Goal: Task Accomplishment & Management: Manage account settings

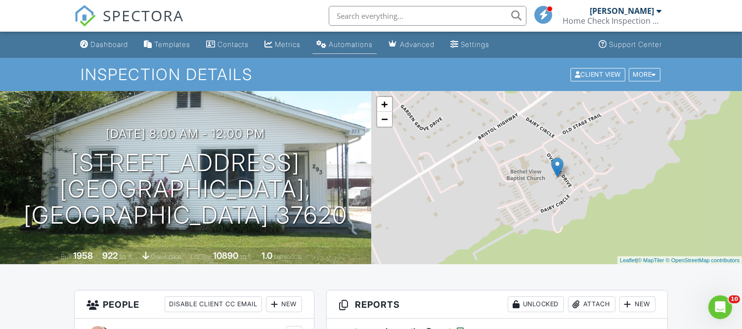
click at [358, 40] on div "Automations" at bounding box center [351, 44] width 44 height 8
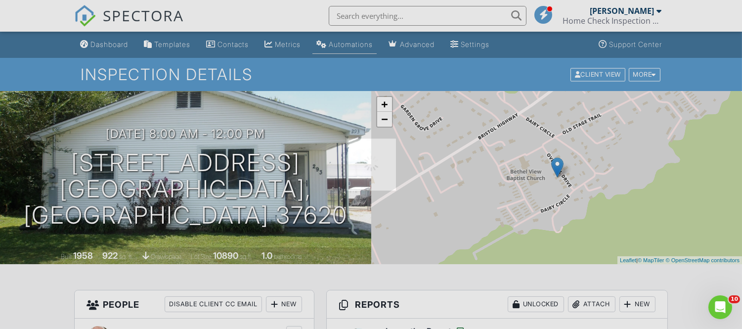
click at [358, 40] on div at bounding box center [371, 164] width 742 height 329
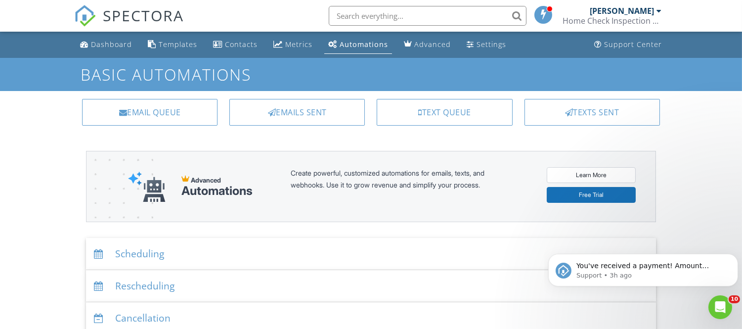
click at [359, 40] on div "Automations" at bounding box center [364, 44] width 48 height 9
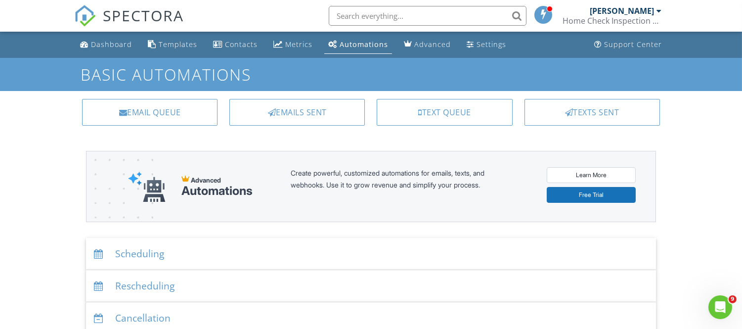
click at [169, 254] on div "Scheduling" at bounding box center [371, 254] width 570 height 32
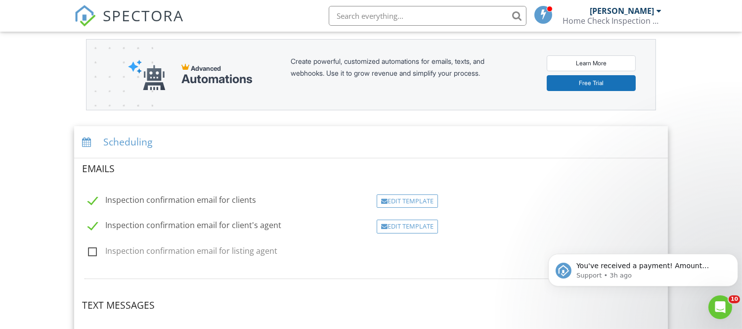
scroll to position [116, 0]
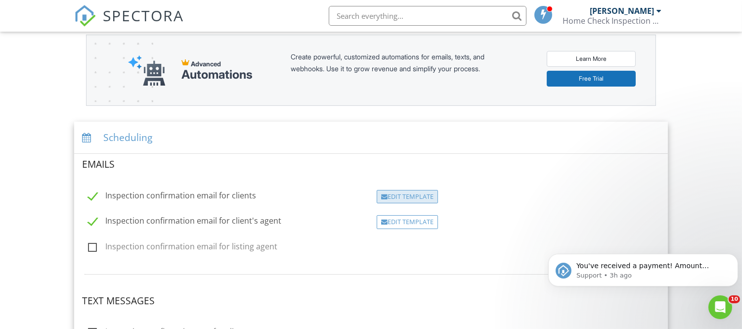
click at [406, 198] on div "Edit Template" at bounding box center [407, 197] width 61 height 14
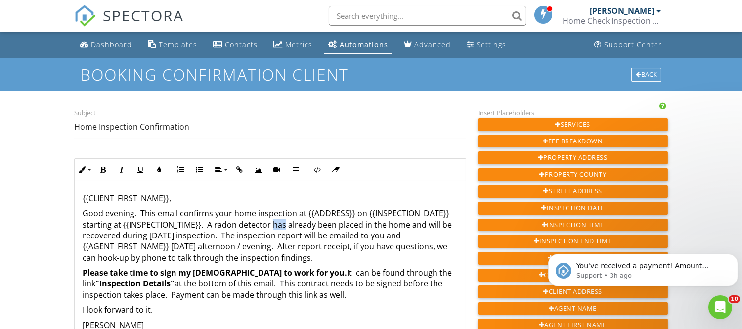
drag, startPoint x: 270, startPoint y: 225, endPoint x: 284, endPoint y: 224, distance: 13.8
click at [284, 224] on p "Good evening. This email confirms your home inspection at {{ADDRESS}} on {{INSP…" at bounding box center [270, 235] width 375 height 55
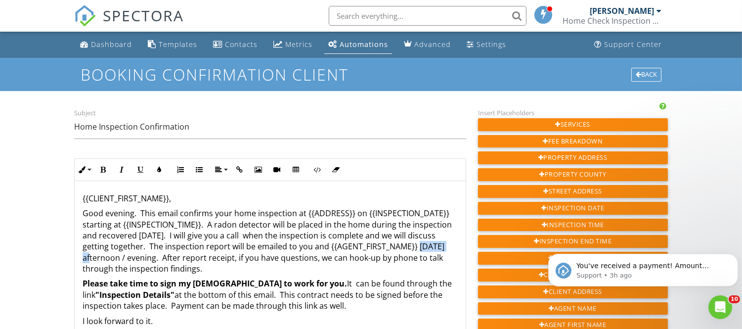
drag, startPoint x: 82, startPoint y: 258, endPoint x: 126, endPoint y: 256, distance: 44.0
click at [126, 256] on p "Good evening. This email confirms your home inspection at {{ADDRESS}} on {{INSP…" at bounding box center [270, 241] width 375 height 66
click at [414, 256] on p "Good evening. This email confirms your home inspection at {{ADDRESS}} on {{INSP…" at bounding box center [270, 241] width 375 height 66
drag, startPoint x: 414, startPoint y: 256, endPoint x: 382, endPoint y: 273, distance: 36.9
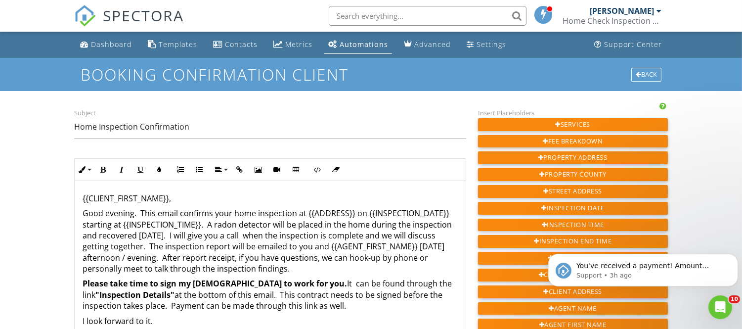
click at [382, 273] on p "Good evening. This email confirms your home inspection at {{ADDRESS}} on {{INSP…" at bounding box center [270, 241] width 375 height 66
click at [367, 236] on p "Good evening. This email confirms your home inspection at {{ADDRESS}} on {{INSP…" at bounding box center [270, 241] width 375 height 66
click at [391, 235] on p "Good evening. This email confirms your home inspection at {{ADDRESS}} on {{INSP…" at bounding box center [270, 241] width 375 height 66
click at [563, 273] on img "message notification from Support, 3h ago. You've received a payment! Amount $4…" at bounding box center [563, 270] width 16 height 16
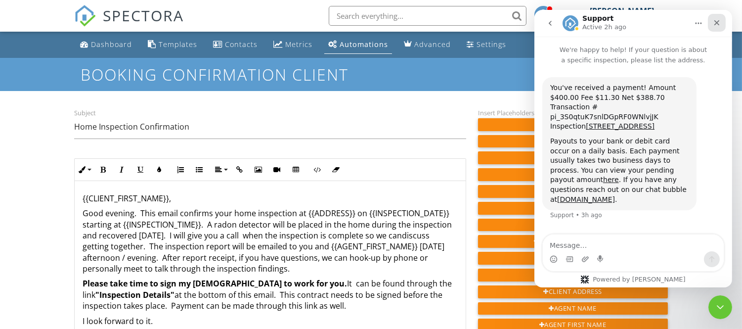
click at [719, 24] on icon "Close" at bounding box center [716, 23] width 8 height 8
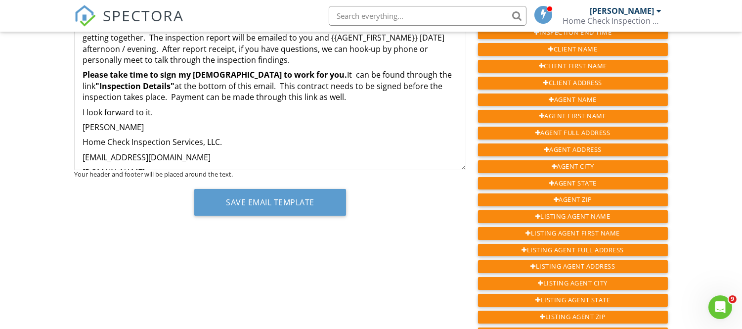
scroll to position [214, 0]
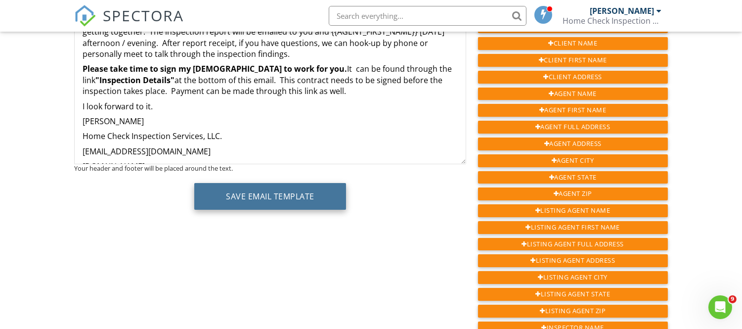
click at [320, 201] on button "Save Email Template" at bounding box center [270, 196] width 152 height 27
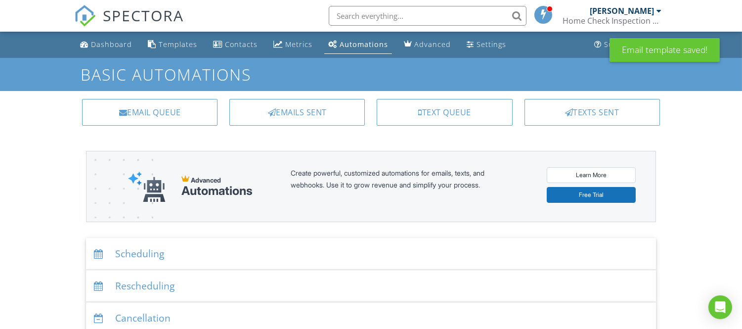
click at [146, 257] on div "Scheduling" at bounding box center [371, 254] width 570 height 32
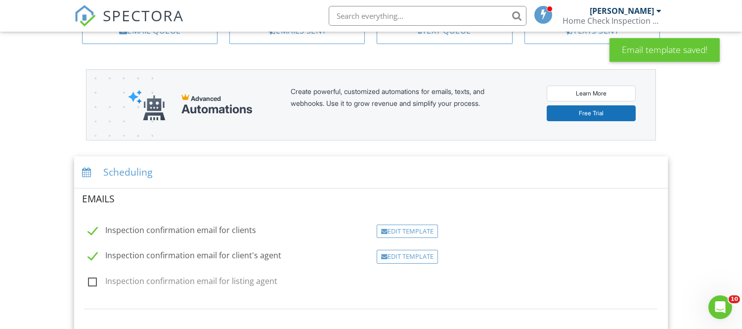
scroll to position [96, 0]
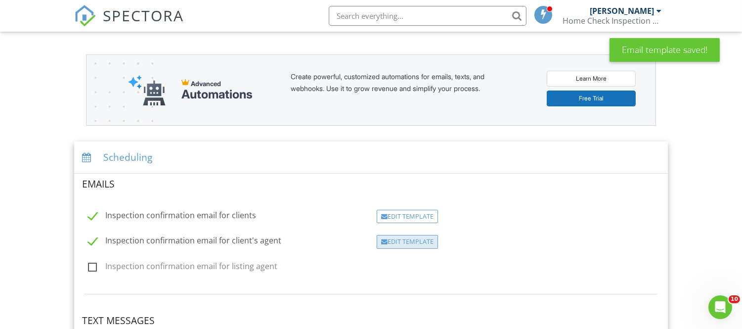
click at [406, 245] on div "Edit Template" at bounding box center [407, 242] width 61 height 14
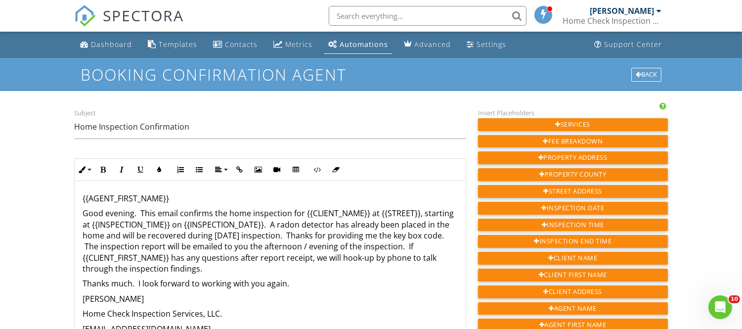
click at [365, 225] on p "Good evening. This email confirms the home inspection for {{CLIENT_NAME}} at {{…" at bounding box center [270, 241] width 375 height 66
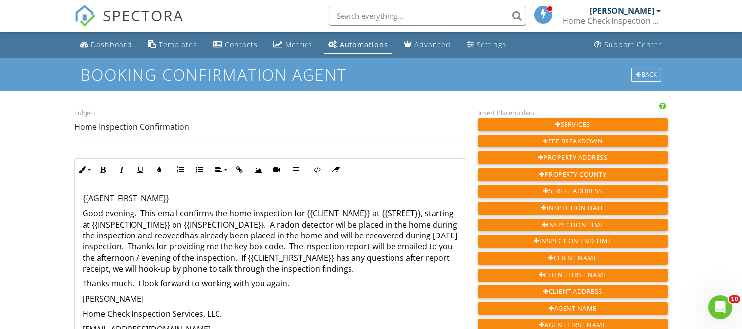
click at [376, 225] on p "Good evening. This email confirms the home inspection for {{CLIENT_NAME}} at {{…" at bounding box center [270, 241] width 375 height 66
click at [211, 237] on p "Good evening. This email confirms the home inspection for {{CLIENT_NAME}} at {{…" at bounding box center [270, 241] width 375 height 66
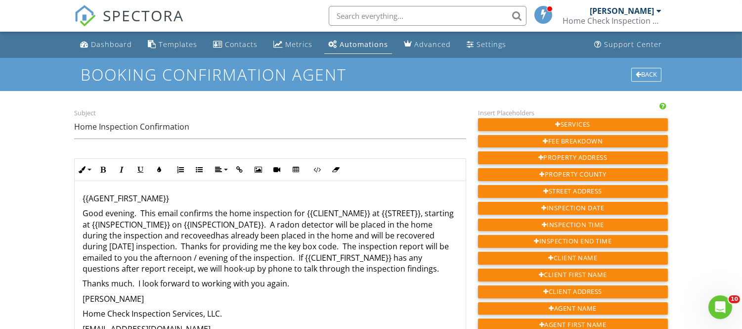
click at [227, 235] on p "Good evening. This email confirms the home inspection for {{CLIENT_NAME}} at {{…" at bounding box center [270, 241] width 375 height 66
click at [239, 236] on p "Good evening. This email confirms the home inspection for {{CLIENT_NAME}} at {{…" at bounding box center [270, 241] width 375 height 66
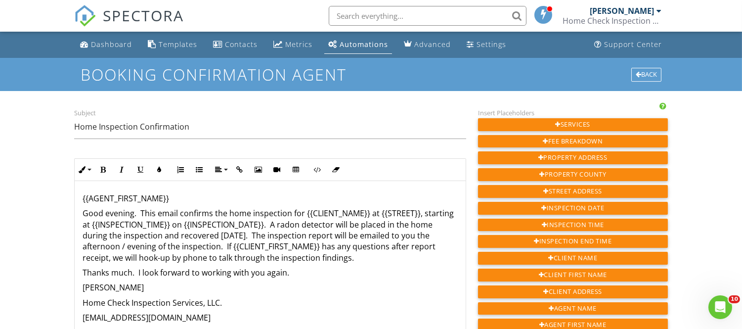
click at [206, 257] on p "Good evening. This email confirms the home inspection for {{CLIENT_NAME}} at {{…" at bounding box center [270, 235] width 375 height 55
drag, startPoint x: 137, startPoint y: 271, endPoint x: 303, endPoint y: 269, distance: 166.5
click at [303, 269] on p "Thanks much. I look forward to working with you again." at bounding box center [270, 272] width 375 height 11
drag, startPoint x: 178, startPoint y: 272, endPoint x: 189, endPoint y: 273, distance: 10.9
click at [189, 273] on p "Thanks much. Appreciate it." at bounding box center [270, 272] width 375 height 11
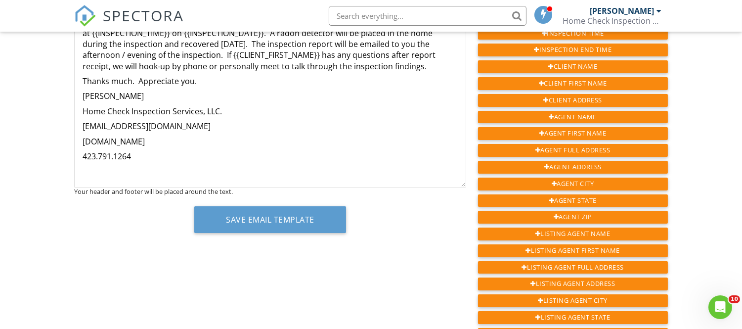
scroll to position [240, 0]
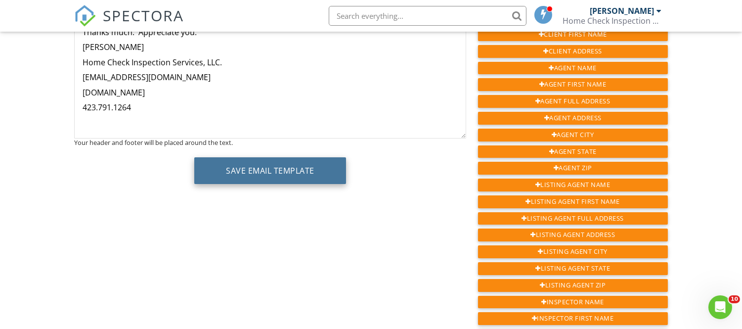
click at [307, 170] on button "Save Email Template" at bounding box center [270, 170] width 152 height 27
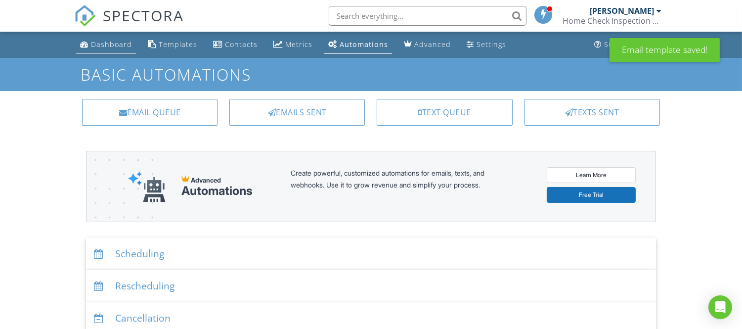
click at [111, 44] on div "Dashboard" at bounding box center [111, 44] width 41 height 9
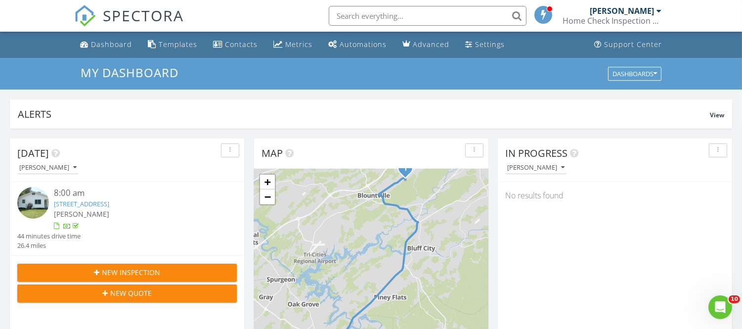
click at [123, 268] on span "New Inspection" at bounding box center [131, 272] width 58 height 10
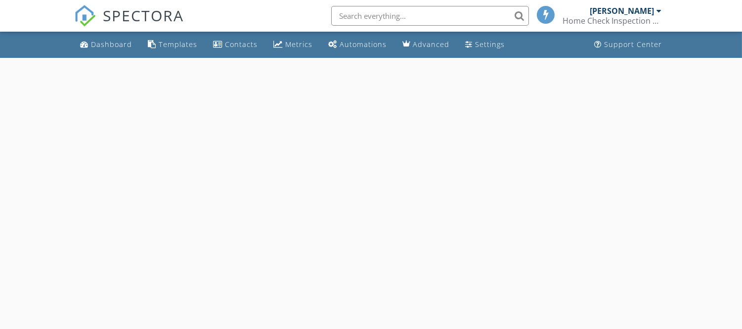
select select "7"
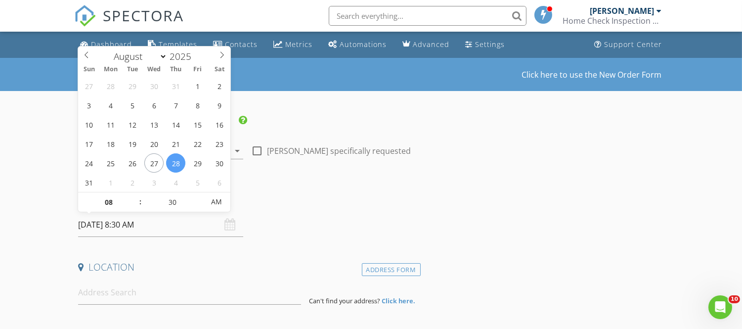
click at [111, 223] on input "08/28/2025 8:30 AM" at bounding box center [160, 224] width 165 height 24
type input "08/29/2025 8:30 AM"
type input "25"
type input "[DATE] 8:25 AM"
click at [199, 208] on span at bounding box center [199, 207] width 7 height 10
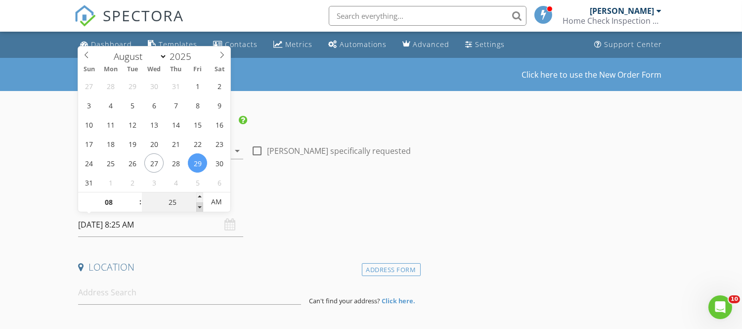
type input "20"
type input "[DATE] 8:20 AM"
click at [199, 208] on span at bounding box center [199, 207] width 7 height 10
type input "15"
type input "08/29/2025 8:15 AM"
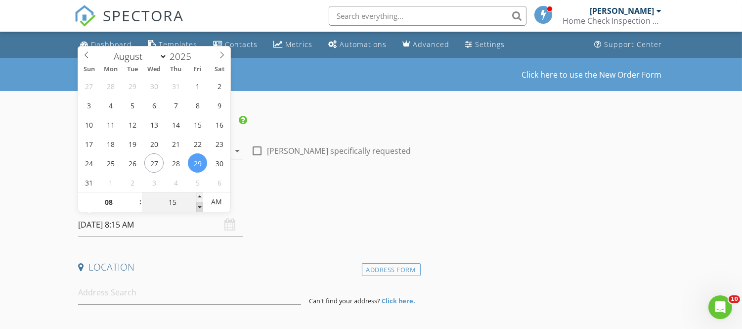
click at [199, 208] on span at bounding box center [199, 207] width 7 height 10
type input "10"
type input "08/29/2025 8:10 AM"
click at [199, 208] on span at bounding box center [199, 207] width 7 height 10
type input "05"
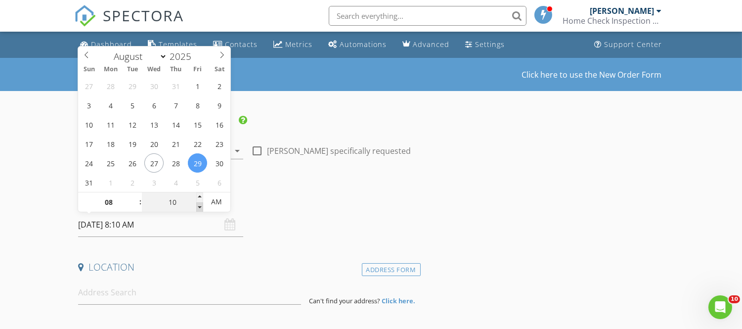
type input "08/29/2025 8:05 AM"
click at [199, 208] on span at bounding box center [199, 207] width 7 height 10
type input "00"
type input "[DATE] 8:00 AM"
click at [199, 208] on span at bounding box center [199, 207] width 7 height 10
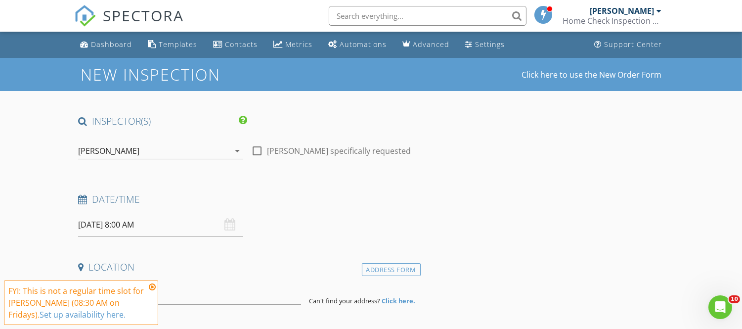
click at [152, 286] on icon at bounding box center [152, 287] width 7 height 8
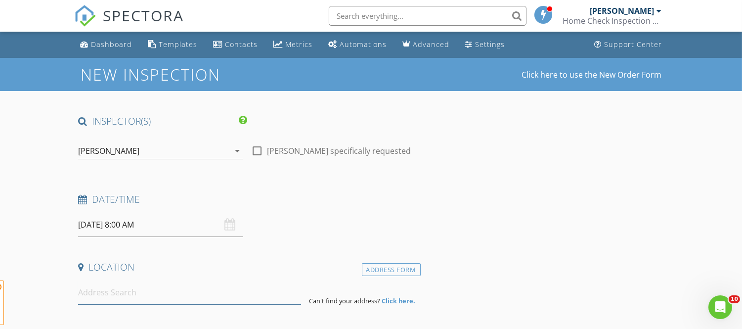
click at [150, 290] on input at bounding box center [189, 292] width 223 height 24
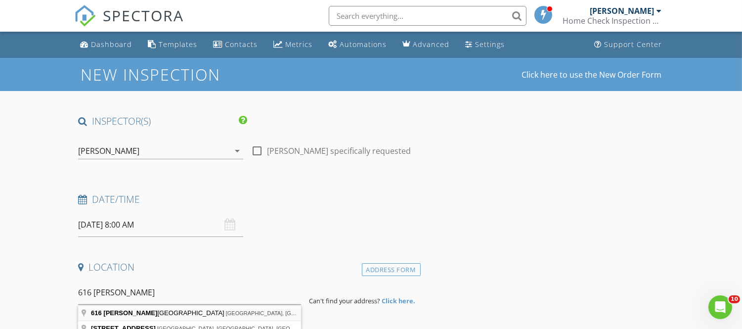
type input "616 Franklin Square Court, Johnson City, TN, USA"
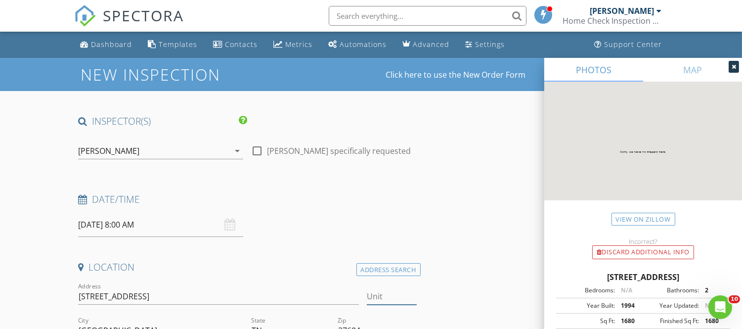
click at [389, 296] on input "Unit" at bounding box center [392, 296] width 50 height 16
type input "A"
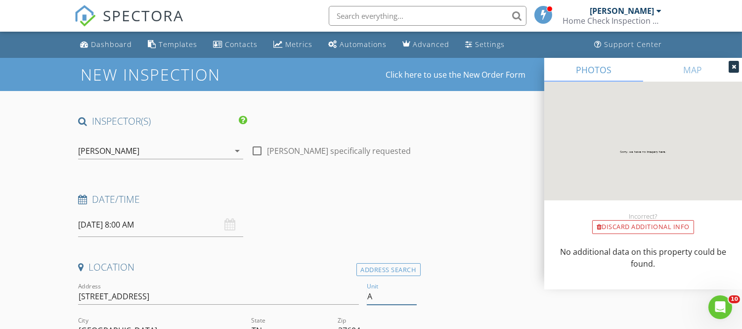
type input "A"
click at [355, 299] on input "616 Franklin Square Ct" at bounding box center [218, 296] width 281 height 16
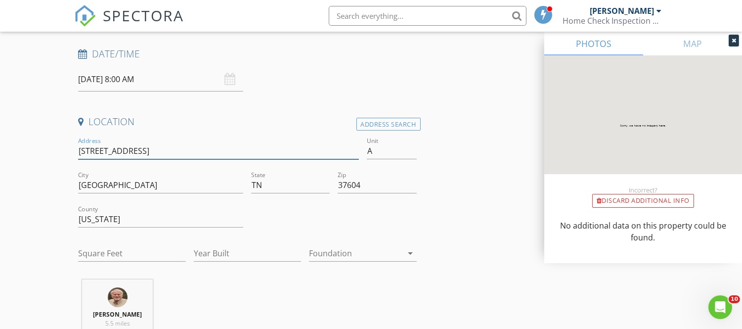
scroll to position [155, 0]
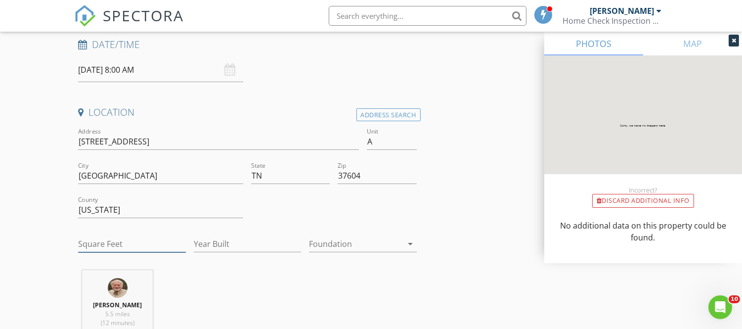
click at [122, 241] on input "Square Feet" at bounding box center [131, 244] width 107 height 16
type input "2000"
click at [217, 243] on input "Year Built" at bounding box center [247, 244] width 107 height 16
type input "1994"
click at [386, 241] on div at bounding box center [355, 244] width 93 height 16
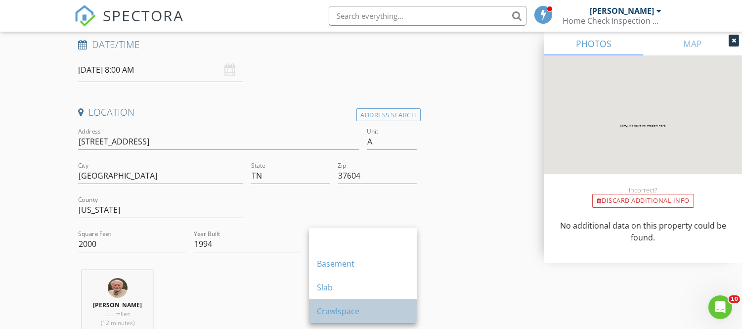
click at [342, 310] on div "Crawlspace" at bounding box center [363, 311] width 92 height 12
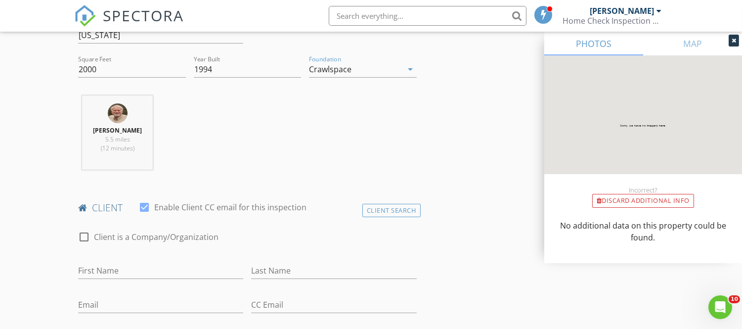
scroll to position [339, 0]
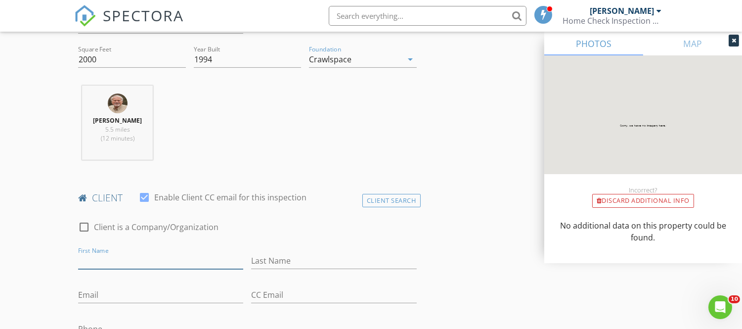
click at [99, 262] on input "First Name" at bounding box center [160, 261] width 165 height 16
type input "Dwayne"
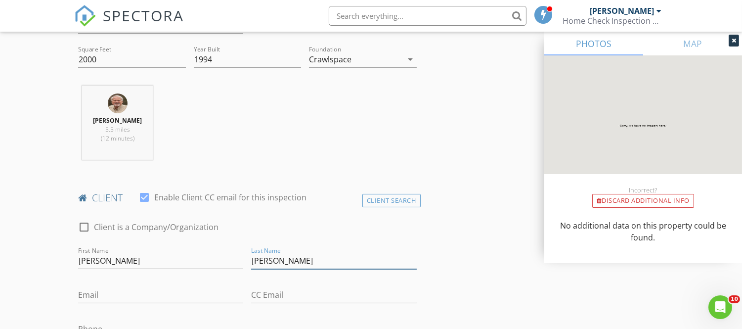
type input "Taylor"
click at [92, 298] on input "Email" at bounding box center [160, 295] width 165 height 16
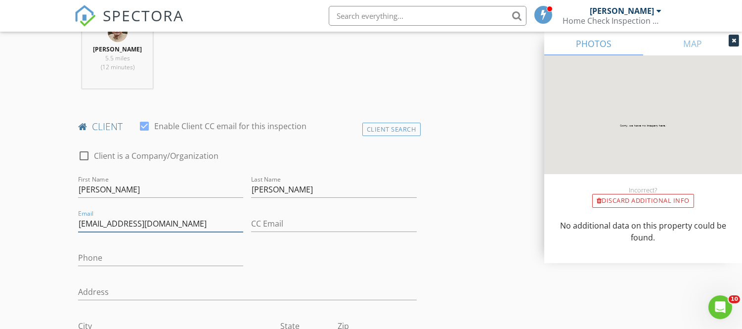
scroll to position [413, 0]
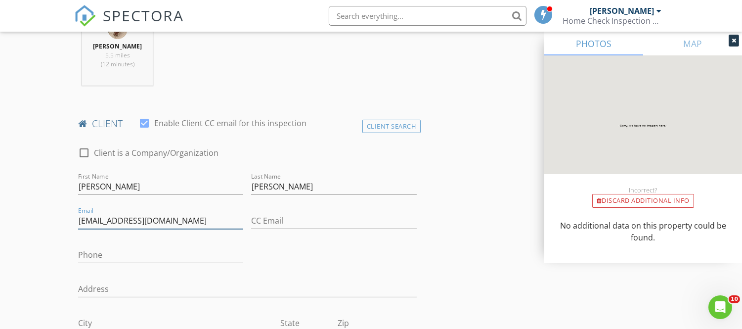
type input "DTfirstandgoal@gmail.com"
click at [84, 257] on input "Phone" at bounding box center [160, 255] width 165 height 16
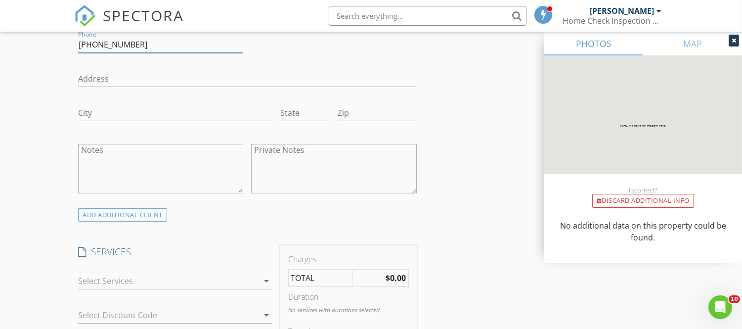
scroll to position [636, 0]
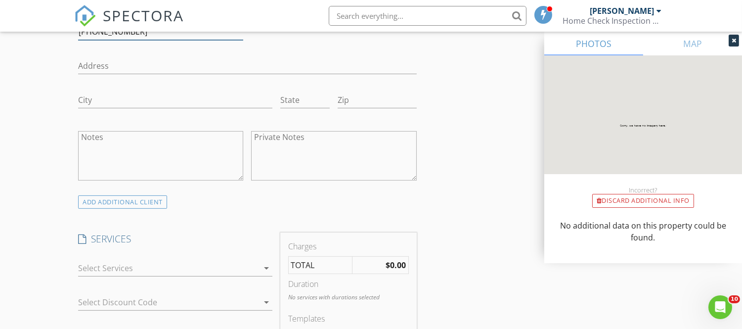
type input "423-612-5336"
click at [91, 271] on div at bounding box center [168, 268] width 180 height 16
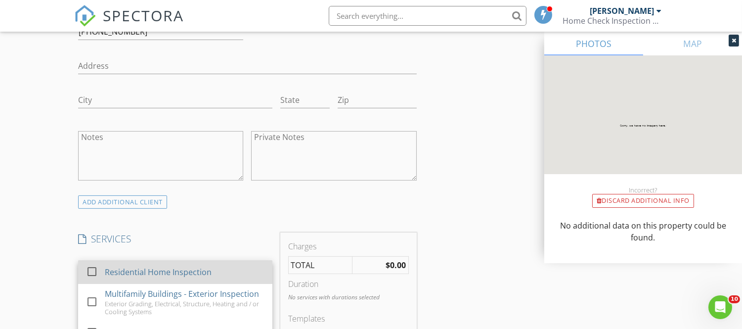
click at [92, 271] on div at bounding box center [92, 271] width 17 height 17
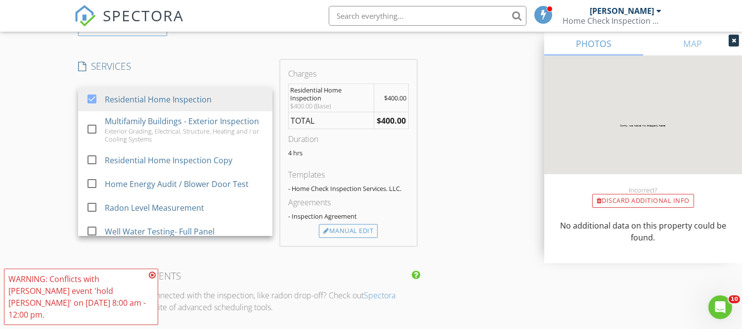
scroll to position [815, 0]
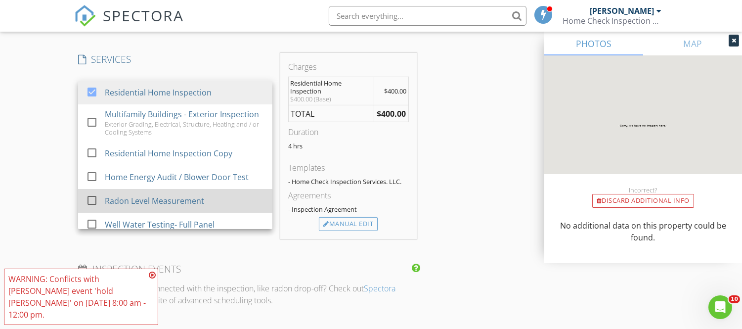
click at [89, 209] on div at bounding box center [92, 200] width 17 height 17
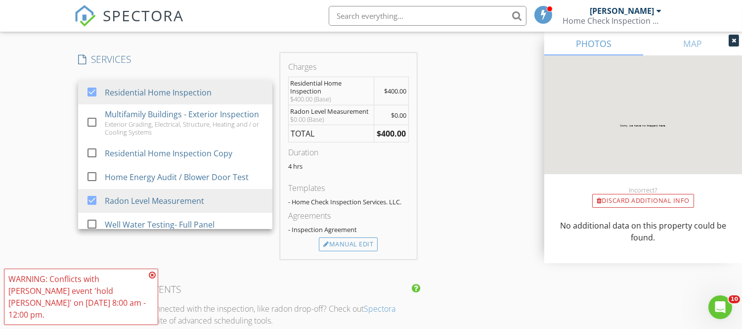
click at [150, 281] on div "WARNING: Conflicts with Michael Ray's event 'hold Ryan Mckinney' on 08/29/2025 …" at bounding box center [81, 296] width 154 height 56
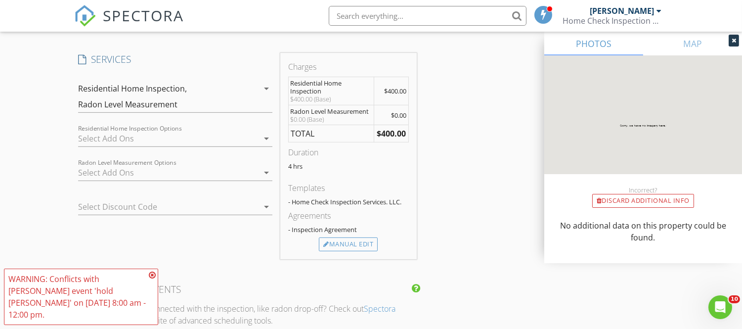
click at [152, 279] on icon at bounding box center [152, 275] width 7 height 8
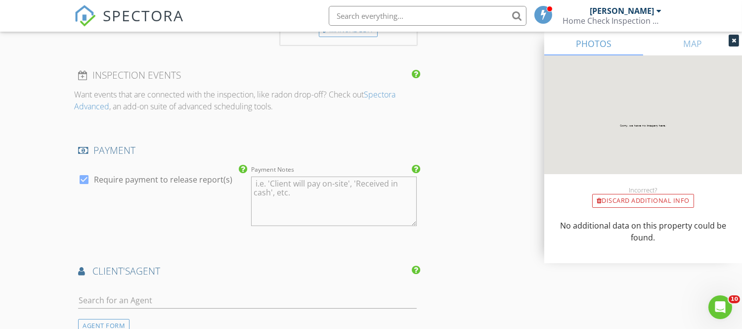
scroll to position [1036, 0]
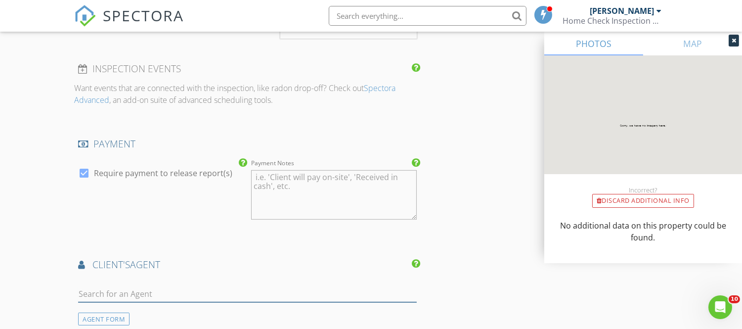
click at [121, 293] on input "text" at bounding box center [247, 294] width 338 height 16
type input "Ryan"
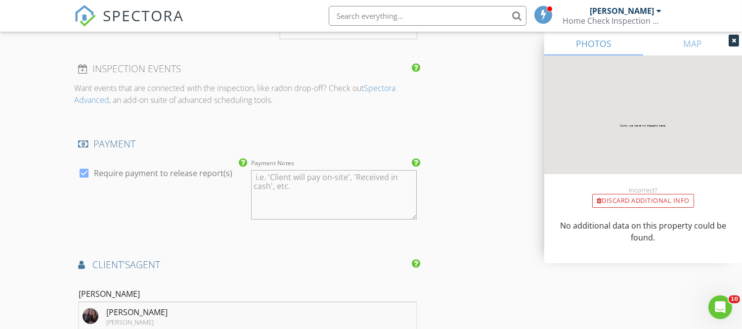
click at [166, 317] on li "Ryan McKinney Keller Williams" at bounding box center [247, 316] width 337 height 28
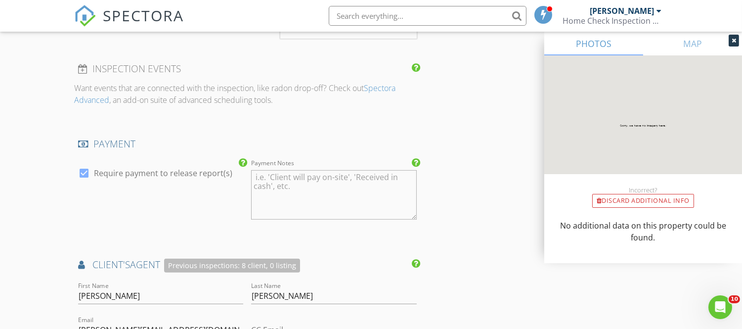
click at [81, 173] on div at bounding box center [84, 173] width 17 height 17
checkbox input "false"
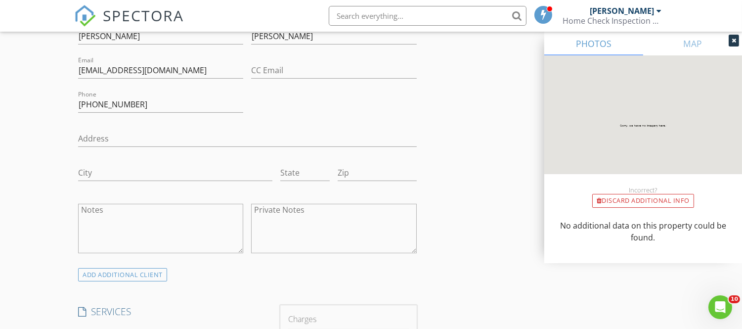
scroll to position [559, 0]
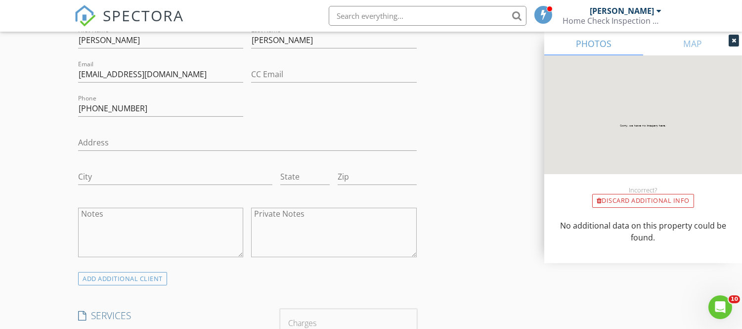
click at [733, 117] on img at bounding box center [643, 126] width 198 height 142
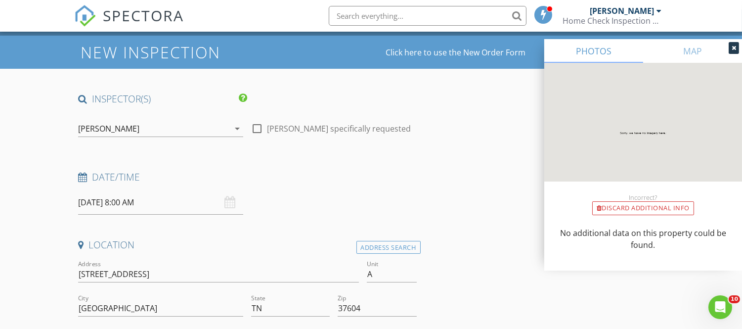
scroll to position [15, 0]
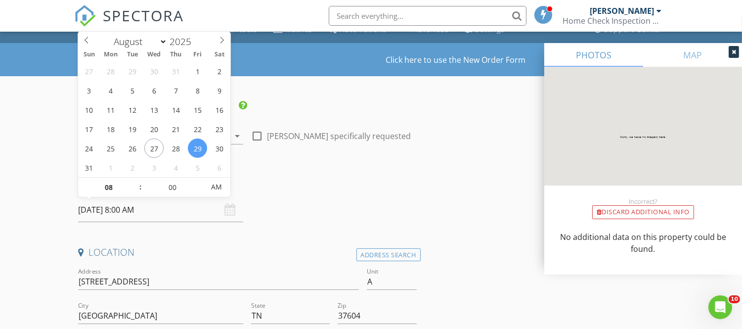
click at [87, 208] on input "08/29/2025 8:00 AM" at bounding box center [160, 210] width 165 height 24
click at [363, 190] on h4 "Date/Time" at bounding box center [247, 184] width 338 height 13
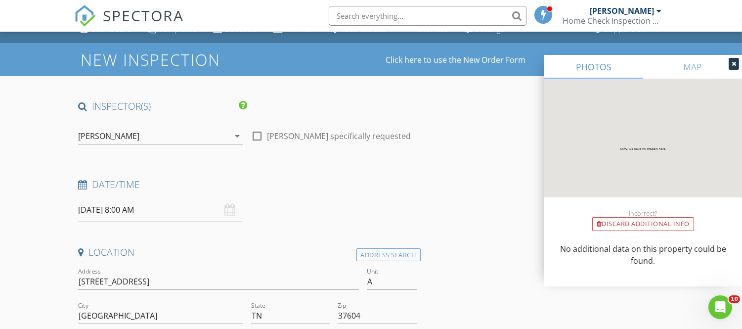
scroll to position [0, 0]
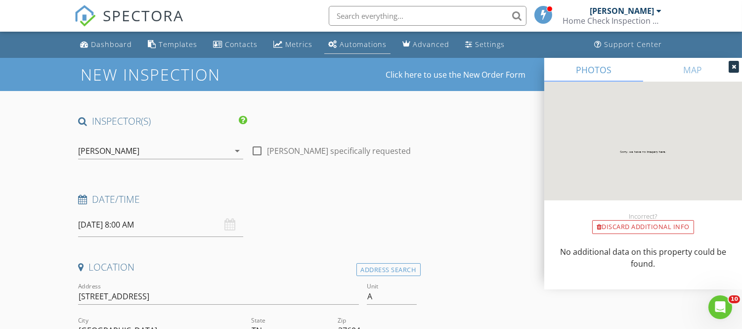
click at [347, 37] on link "Automations" at bounding box center [357, 45] width 66 height 18
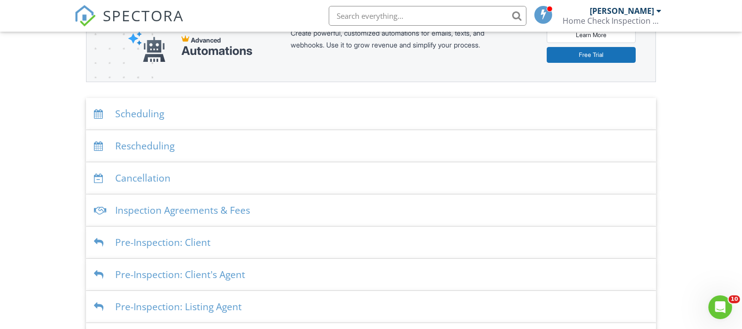
scroll to position [154, 0]
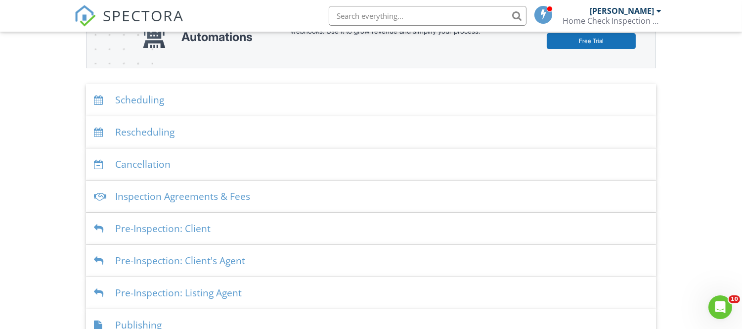
click at [137, 233] on div "Pre-Inspection: Client" at bounding box center [371, 228] width 570 height 32
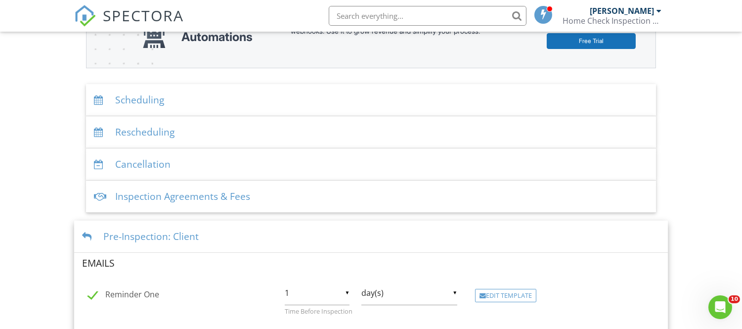
click at [91, 293] on label "Reminder One" at bounding box center [123, 296] width 71 height 12
checkbox input "false"
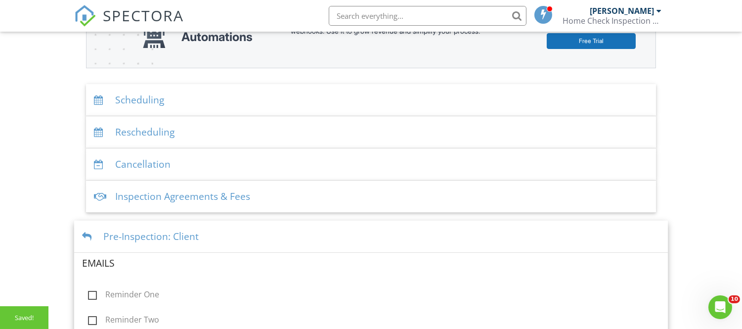
click at [133, 235] on div "Pre-Inspection: Client" at bounding box center [371, 236] width 594 height 32
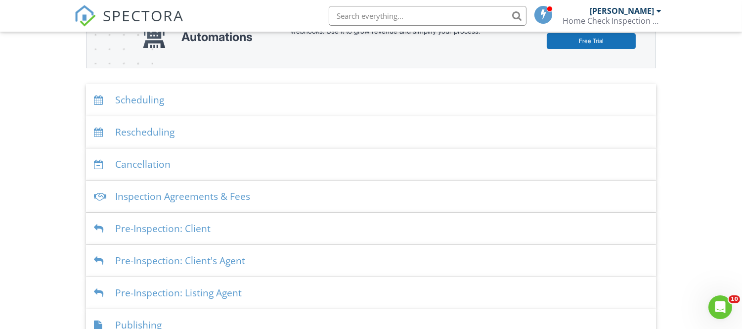
click at [127, 266] on div "Pre-Inspection: Client's Agent" at bounding box center [371, 261] width 570 height 32
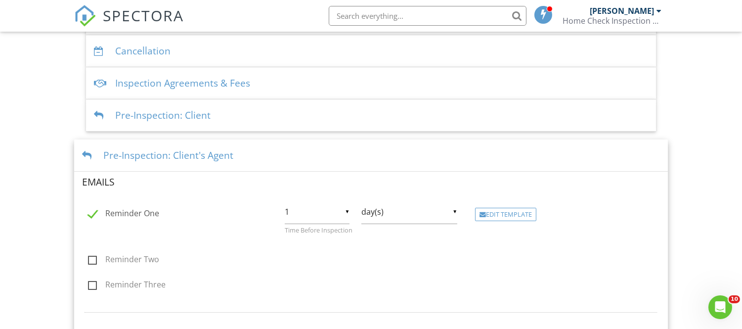
scroll to position [268, 0]
click at [91, 211] on label "Reminder One" at bounding box center [123, 214] width 71 height 12
checkbox input "false"
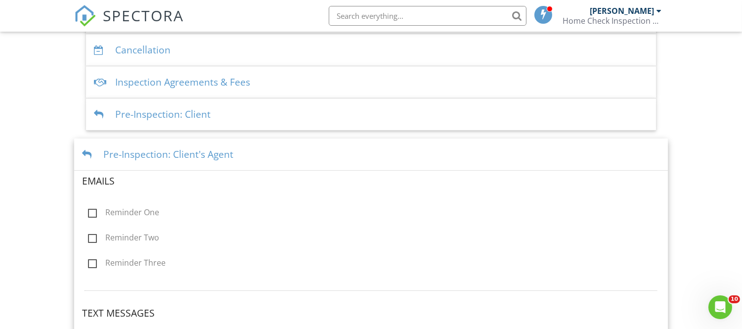
click at [88, 156] on div at bounding box center [88, 154] width 13 height 9
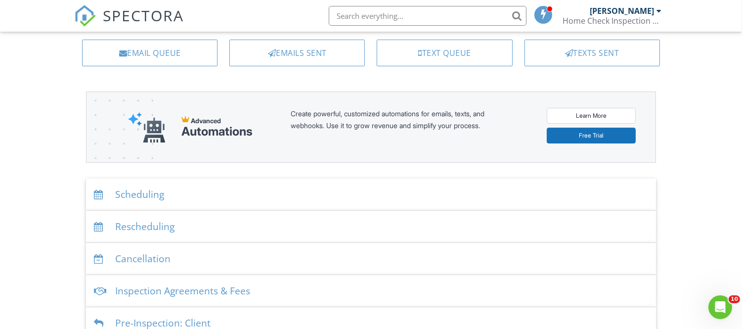
scroll to position [0, 0]
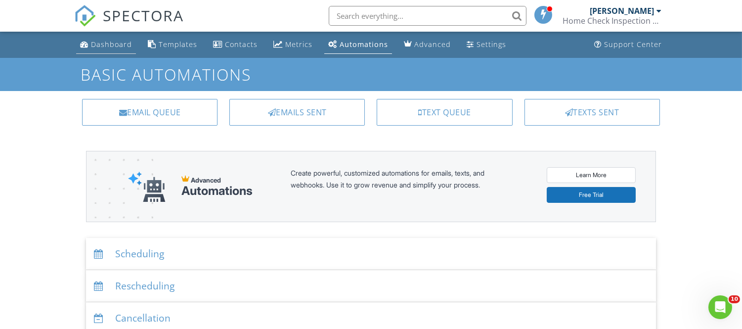
click at [101, 45] on div "Dashboard" at bounding box center [111, 44] width 41 height 9
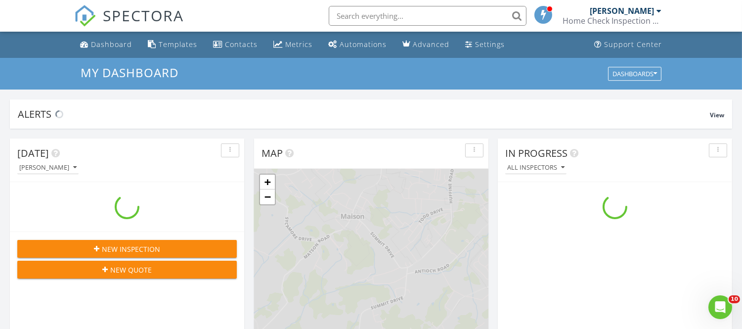
scroll to position [917, 759]
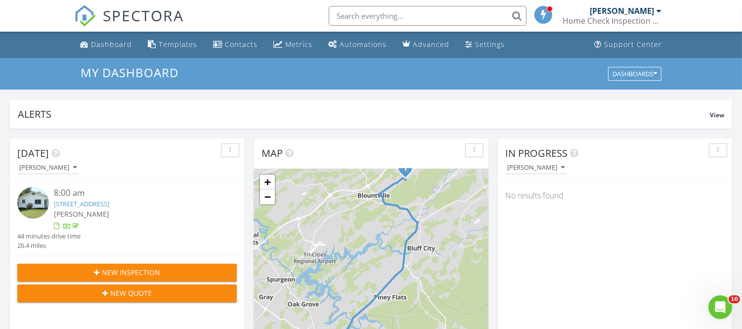
click at [148, 269] on span "New Inspection" at bounding box center [131, 272] width 58 height 10
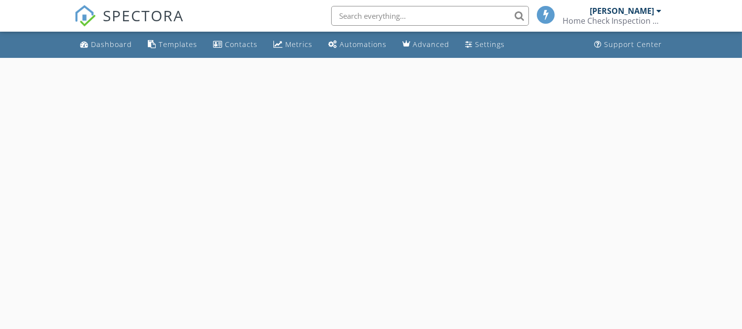
select select "7"
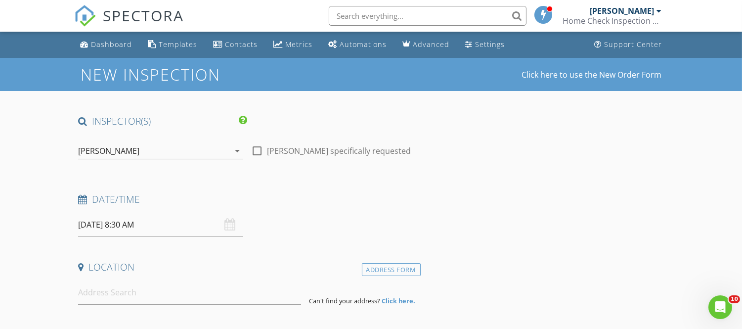
click at [107, 228] on input "[DATE] 8:30 AM" at bounding box center [160, 224] width 165 height 24
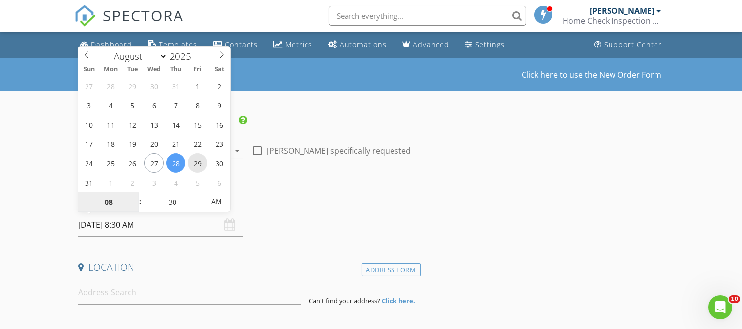
type input "[DATE] 8:30 AM"
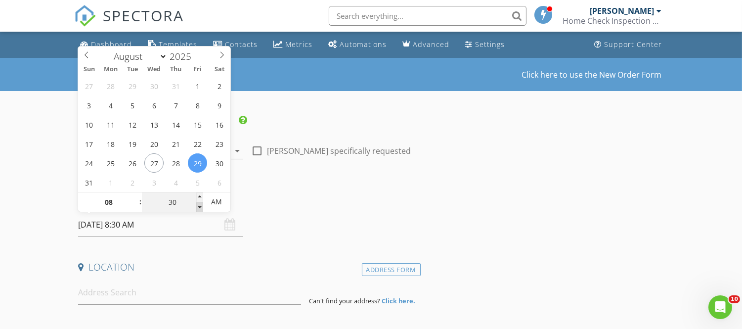
type input "25"
type input "[DATE] 8:25 AM"
click at [199, 208] on span at bounding box center [199, 207] width 7 height 10
type input "20"
type input "[DATE] 8:20 AM"
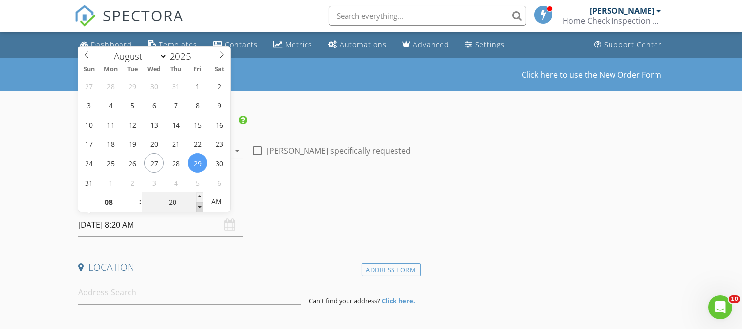
click at [199, 208] on span at bounding box center [199, 207] width 7 height 10
type input "15"
type input "[DATE] 8:15 AM"
click at [199, 208] on span at bounding box center [199, 207] width 7 height 10
type input "10"
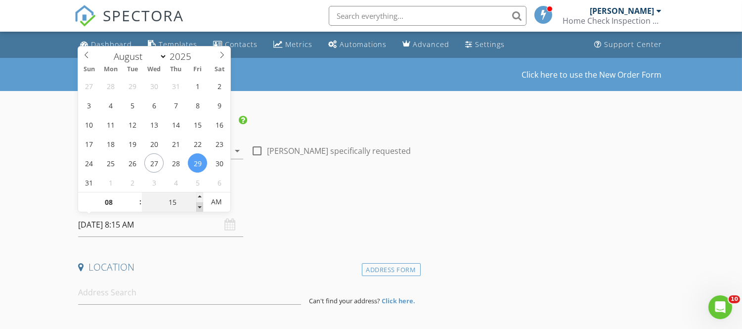
type input "[DATE] 8:10 AM"
click at [199, 208] on span at bounding box center [199, 207] width 7 height 10
type input "05"
type input "08/29/2025 8:05 AM"
click at [199, 208] on span at bounding box center [199, 207] width 7 height 10
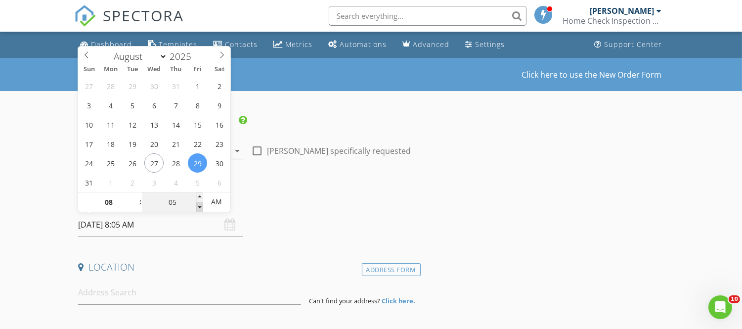
type input "00"
type input "[DATE] 8:00 AM"
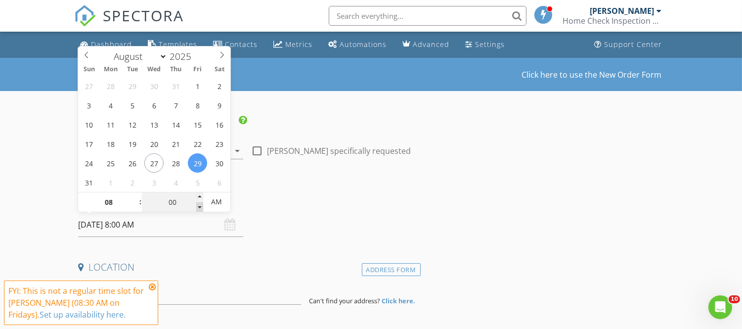
click at [199, 208] on span at bounding box center [199, 207] width 7 height 10
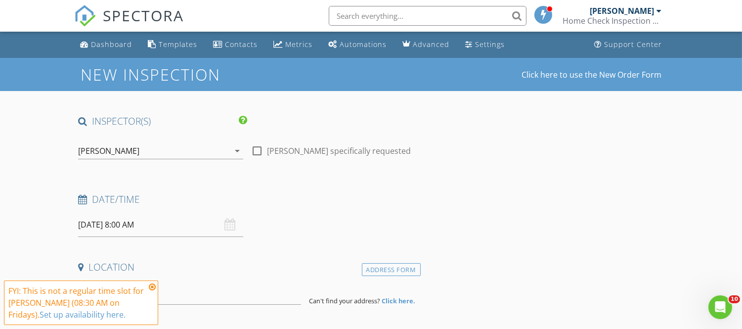
click at [150, 284] on icon at bounding box center [152, 287] width 7 height 8
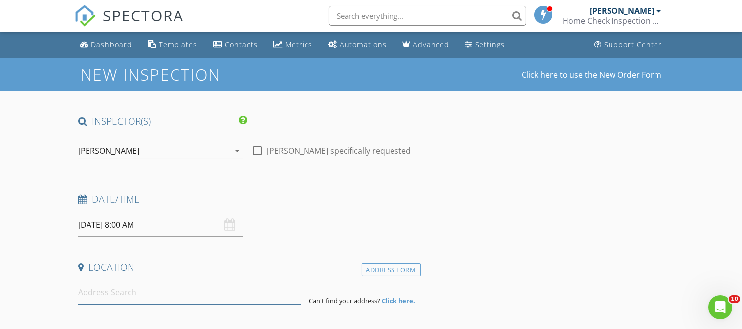
click at [138, 290] on input at bounding box center [189, 292] width 223 height 24
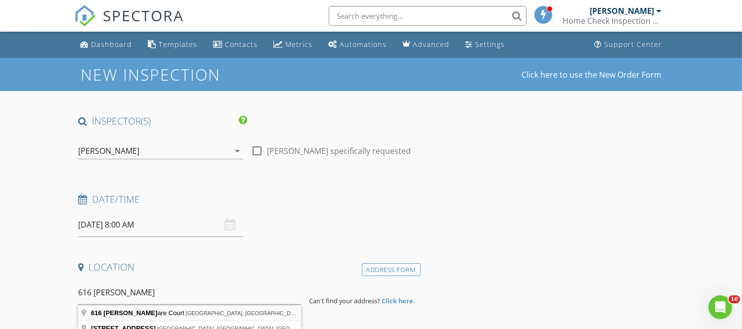
type input "616 Franklin Square Court, Johnson City, TN, USA"
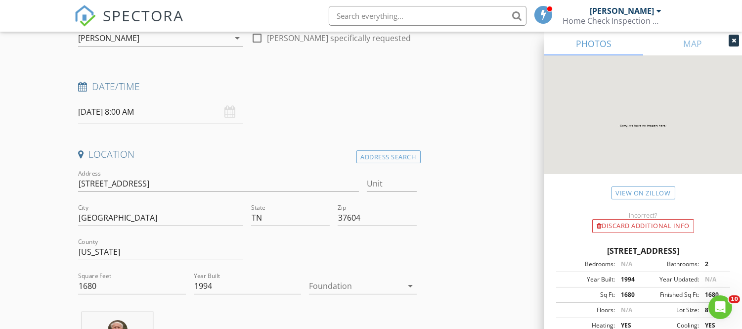
scroll to position [116, 0]
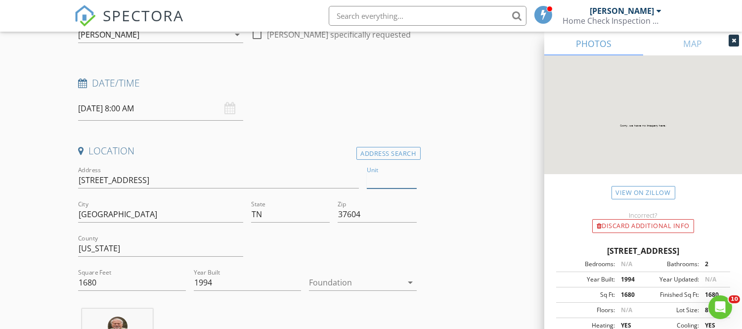
click at [384, 182] on input "Unit" at bounding box center [392, 180] width 50 height 16
type input "A"
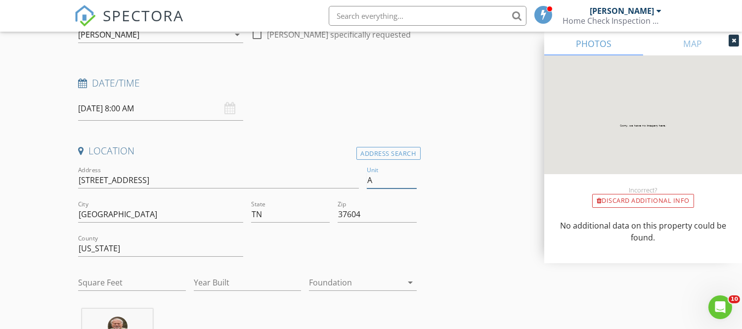
type input "A"
click at [106, 278] on input "Square Feet" at bounding box center [131, 282] width 107 height 16
type input "2000"
click at [212, 276] on input "Year Built" at bounding box center [247, 282] width 107 height 16
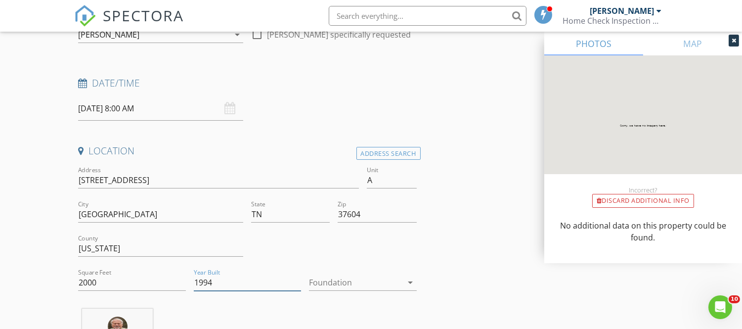
type input "1994"
click at [410, 277] on icon "arrow_drop_down" at bounding box center [411, 282] width 12 height 12
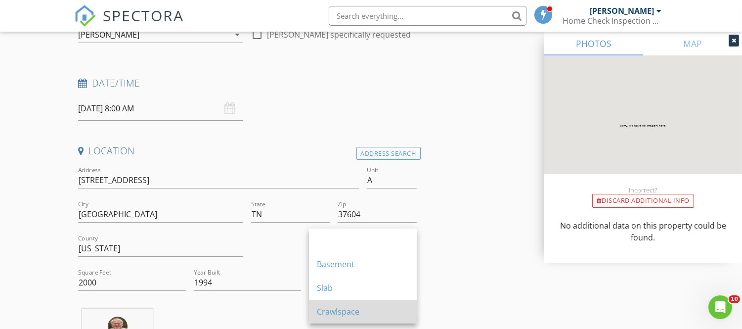
click at [378, 305] on div "Crawlspace" at bounding box center [363, 311] width 92 height 12
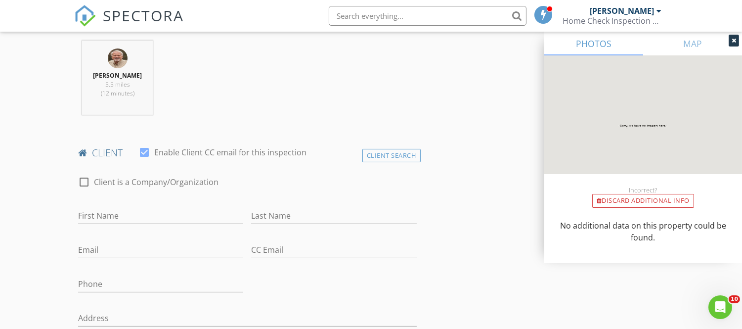
scroll to position [387, 0]
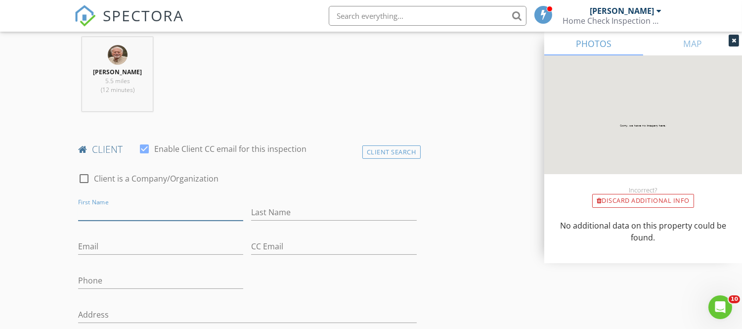
click at [89, 210] on input "First Name" at bounding box center [160, 212] width 165 height 16
type input "Dwayne"
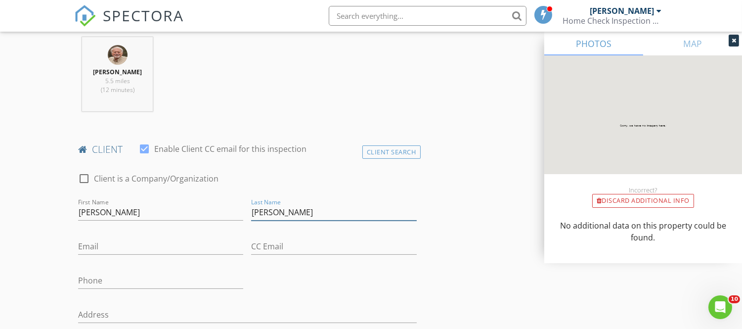
type input "Taylor"
click at [96, 246] on input "Email" at bounding box center [160, 246] width 165 height 16
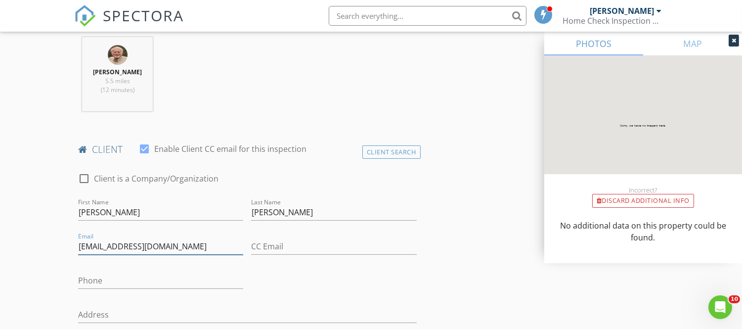
type input "DTfirstandgoal@gmail.com"
click at [101, 275] on input "Phone" at bounding box center [160, 280] width 165 height 16
type input "423-612-5336"
click at [145, 295] on div at bounding box center [160, 296] width 165 height 6
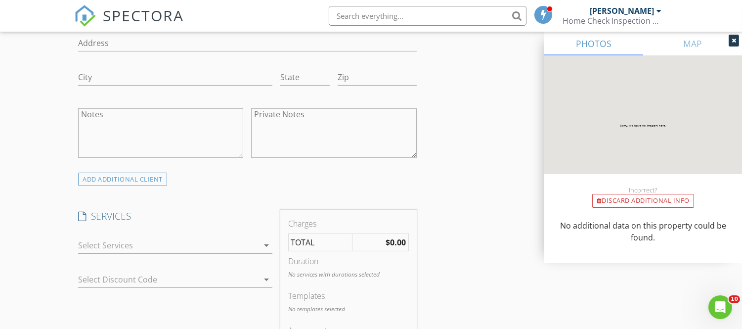
scroll to position [662, 0]
click at [105, 247] on div at bounding box center [168, 242] width 180 height 16
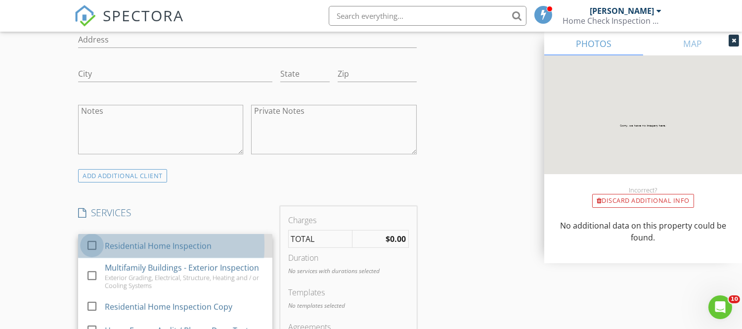
click at [91, 244] on div at bounding box center [92, 245] width 17 height 17
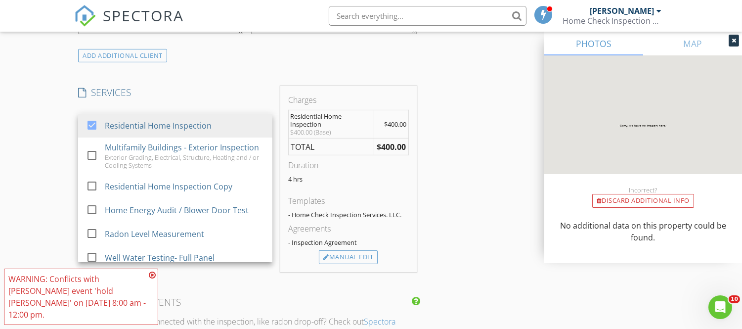
scroll to position [789, 0]
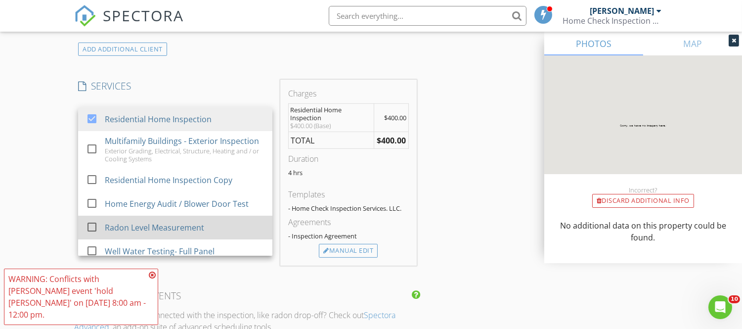
click at [91, 235] on div at bounding box center [92, 226] width 17 height 17
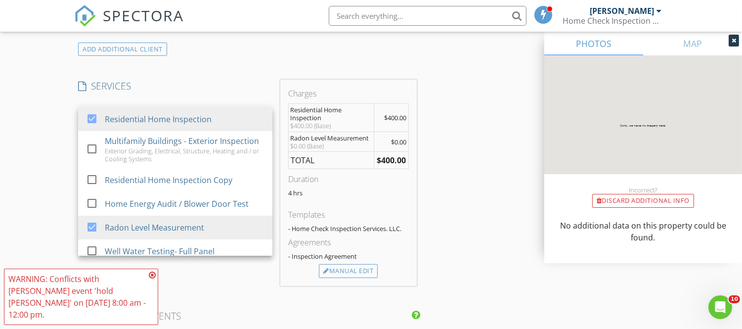
click at [151, 279] on icon at bounding box center [152, 275] width 7 height 8
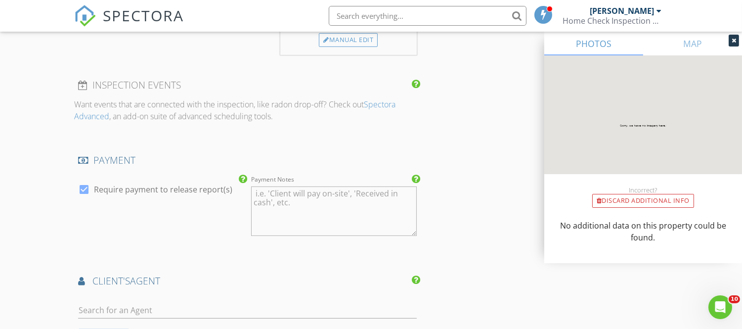
scroll to position [1023, 0]
click at [85, 187] on div at bounding box center [84, 185] width 17 height 17
checkbox input "false"
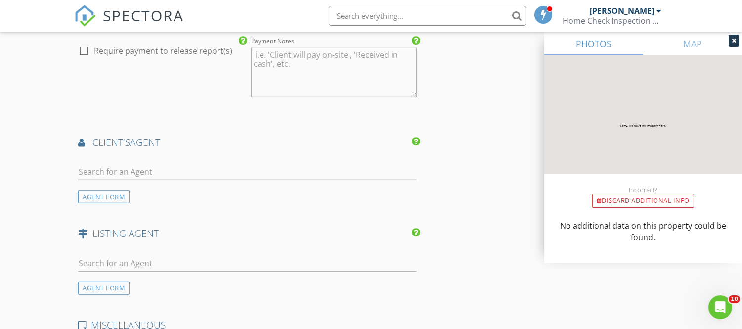
scroll to position [1154, 0]
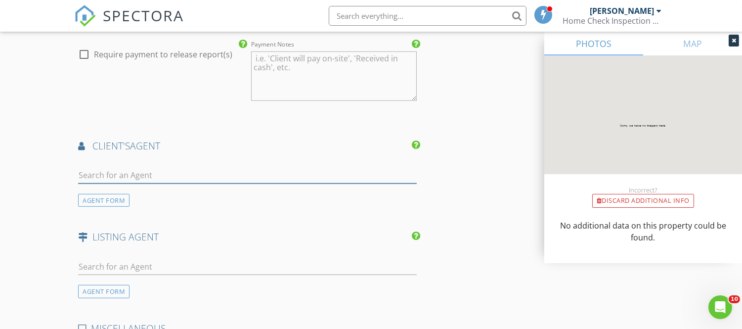
click at [119, 176] on input "text" at bounding box center [247, 175] width 338 height 16
type input "Ryan"
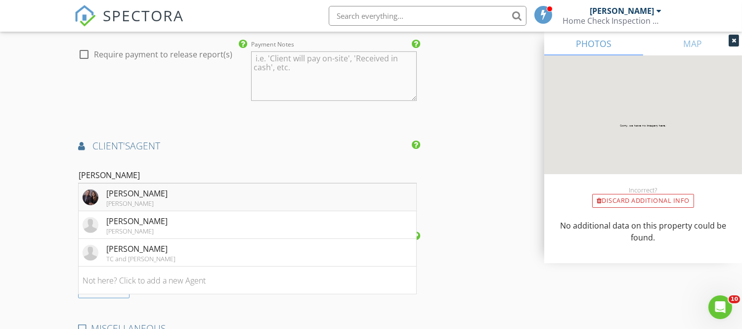
click at [145, 200] on div "Keller Williams" at bounding box center [136, 203] width 61 height 8
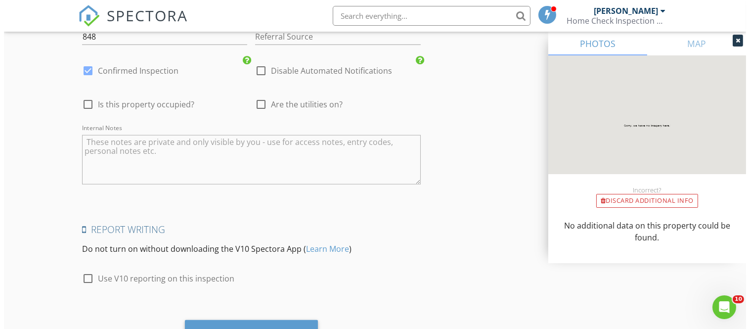
scroll to position [1818, 0]
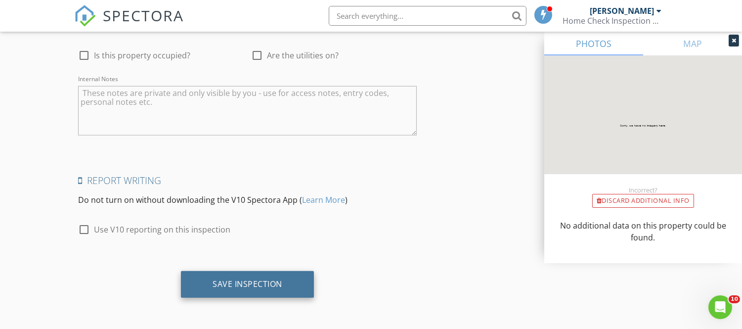
click at [261, 284] on div "Save Inspection" at bounding box center [247, 284] width 70 height 10
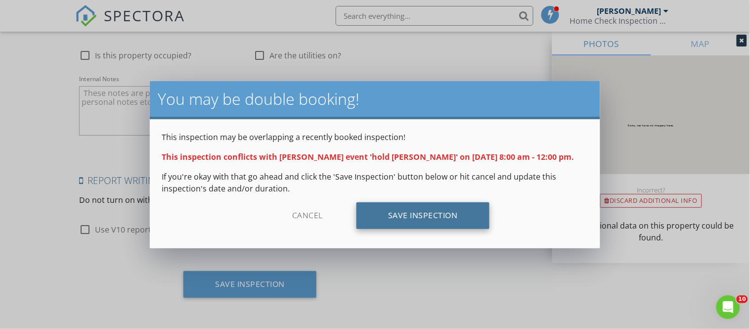
click at [414, 219] on div "Save Inspection" at bounding box center [422, 215] width 133 height 27
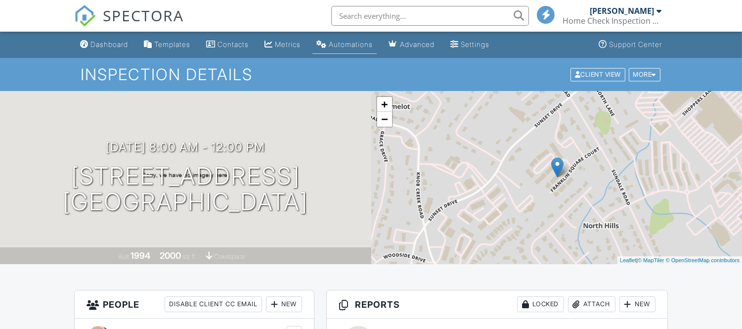
click at [362, 42] on div "Automations" at bounding box center [351, 44] width 44 height 8
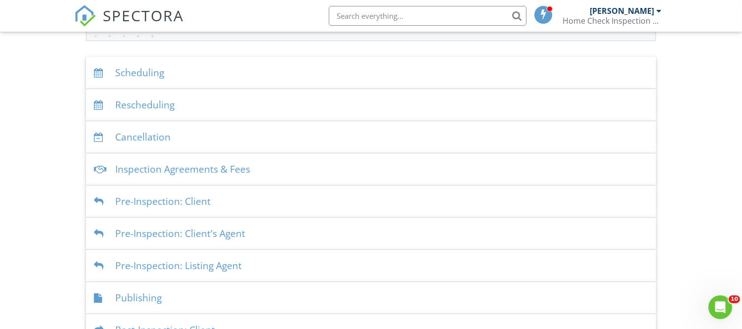
scroll to position [196, 0]
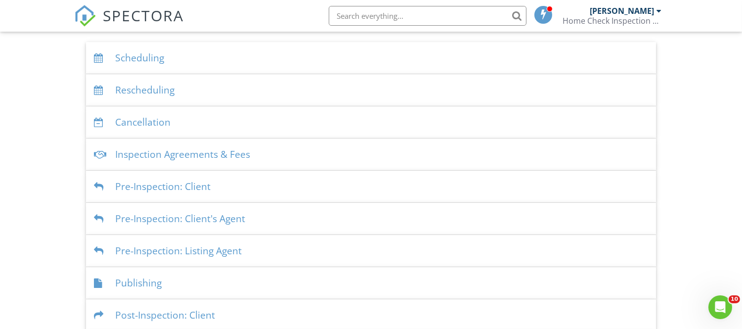
click at [117, 187] on div "Pre-Inspection: Client" at bounding box center [371, 186] width 570 height 32
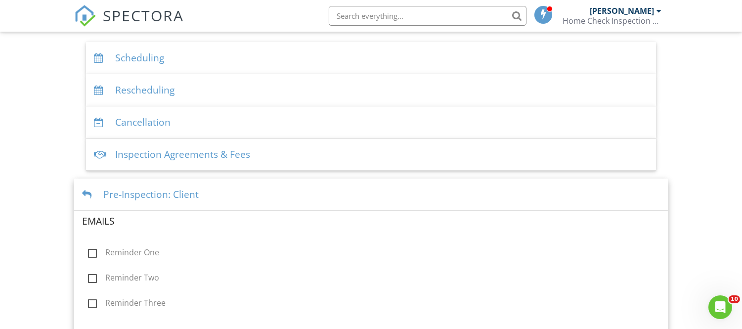
click at [95, 249] on label "Reminder One" at bounding box center [123, 254] width 71 height 12
click at [88, 251] on input "Reminder One" at bounding box center [85, 254] width 6 height 6
checkbox input "true"
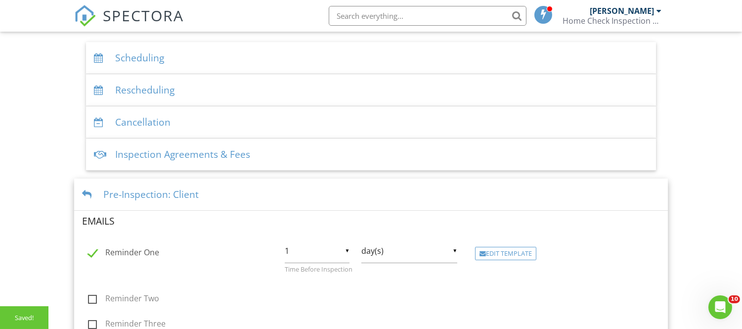
scroll to position [197, 0]
click at [89, 194] on div at bounding box center [88, 193] width 13 height 9
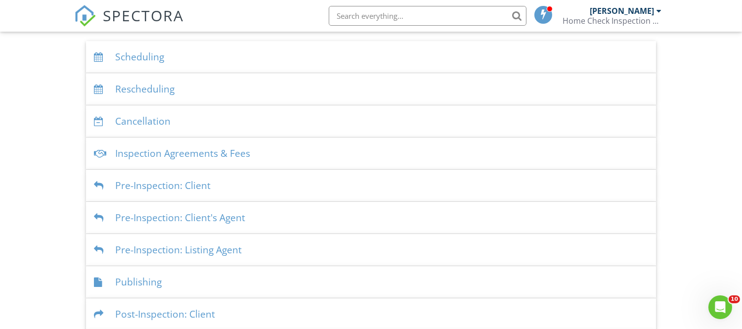
click at [100, 218] on div at bounding box center [100, 217] width 13 height 9
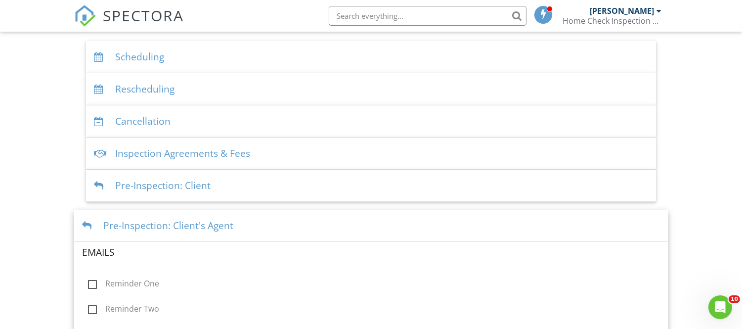
click at [92, 284] on label "Reminder One" at bounding box center [123, 285] width 71 height 12
click at [88, 284] on input "Reminder One" at bounding box center [85, 285] width 6 height 6
checkbox input "true"
click at [86, 225] on div at bounding box center [88, 225] width 13 height 9
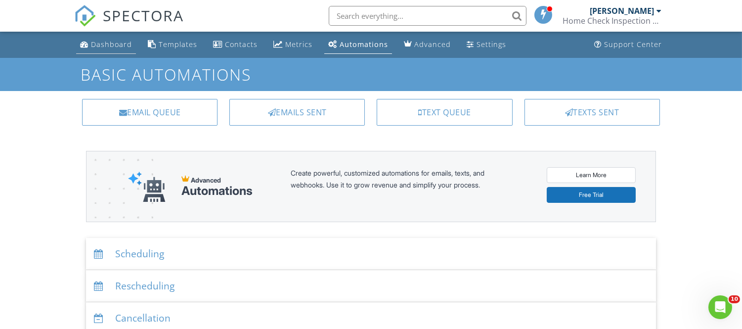
click at [99, 41] on div "Dashboard" at bounding box center [111, 44] width 41 height 9
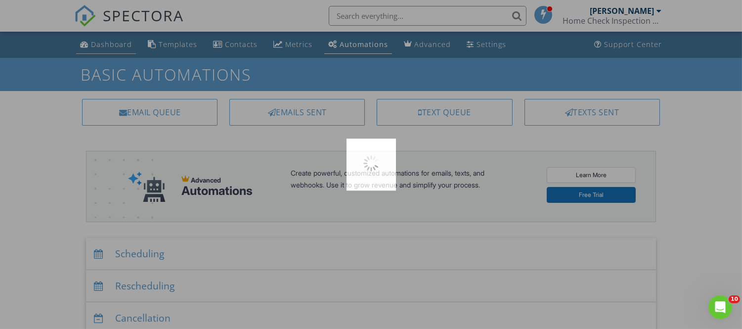
click at [99, 41] on div at bounding box center [371, 164] width 742 height 329
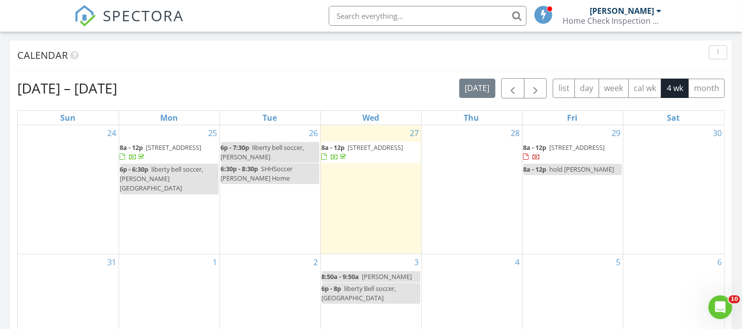
scroll to position [397, 0]
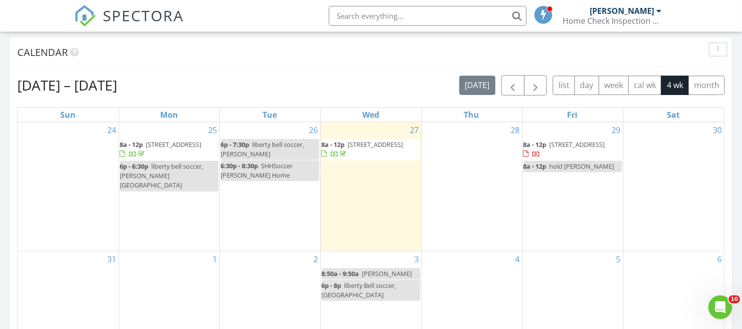
click at [587, 168] on span "hold [PERSON_NAME]" at bounding box center [582, 166] width 65 height 9
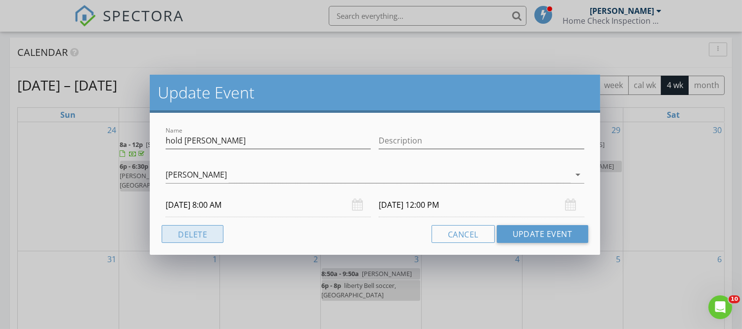
click at [204, 234] on button "Delete" at bounding box center [193, 234] width 62 height 18
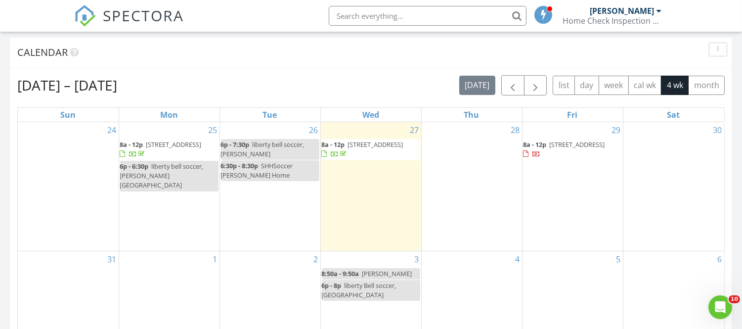
click at [72, 251] on div "31" at bounding box center [68, 297] width 101 height 93
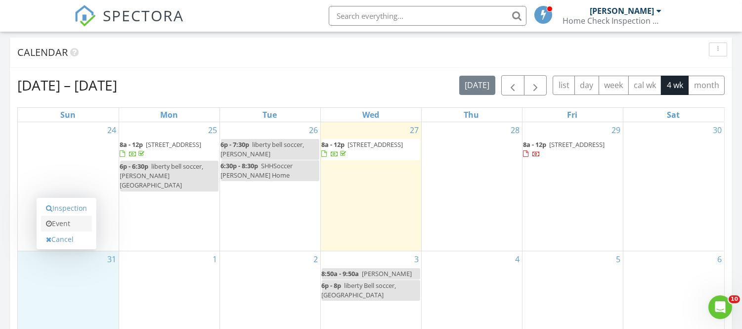
click at [68, 225] on link "Event" at bounding box center [66, 223] width 51 height 16
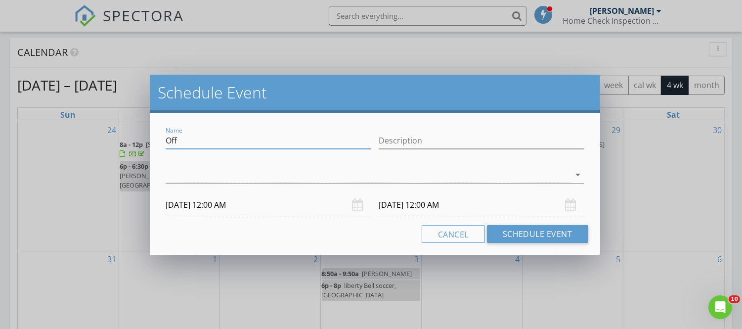
drag, startPoint x: 185, startPoint y: 136, endPoint x: 165, endPoint y: 135, distance: 19.8
click at [166, 135] on input "Off" at bounding box center [268, 140] width 205 height 16
type input "Recover Radon, [STREET_ADDRESS]"
click at [174, 164] on div "check_box_outline_blank Michael Ray arrow_drop_down" at bounding box center [375, 177] width 418 height 32
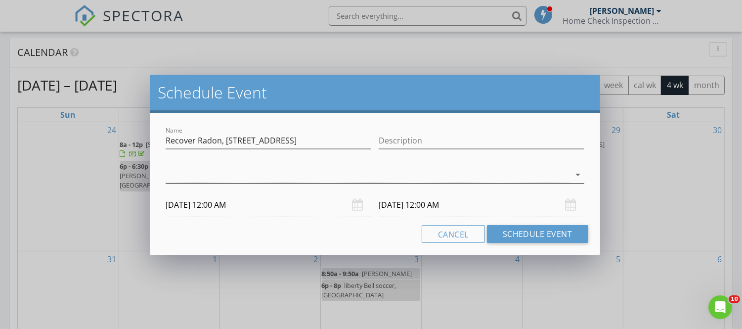
click at [178, 171] on div at bounding box center [368, 175] width 404 height 16
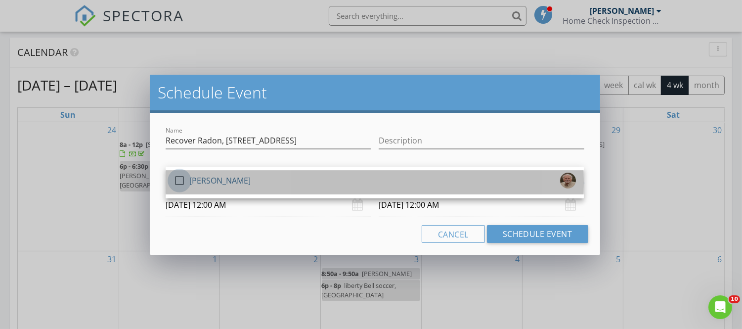
click at [180, 177] on div at bounding box center [179, 180] width 17 height 17
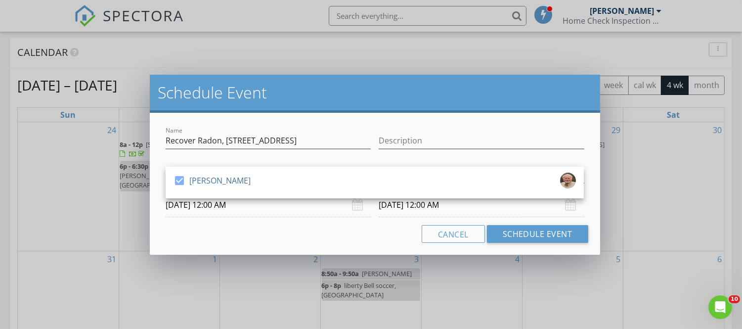
click at [189, 209] on input "08/31/2025 12:00 AM" at bounding box center [268, 205] width 205 height 24
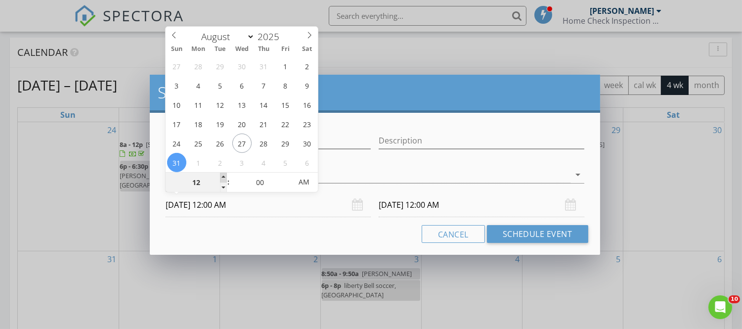
type input "01"
type input "08/31/2025 1:00 AM"
click at [222, 174] on span at bounding box center [223, 177] width 7 height 10
type input "09/01/2025 1:00 AM"
type input "02"
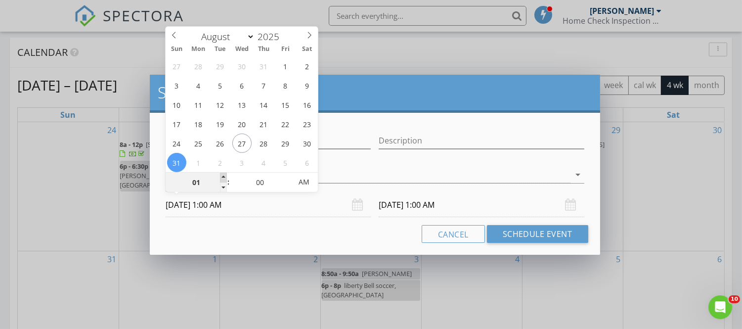
type input "08/31/2025 2:00 AM"
click at [222, 174] on span at bounding box center [223, 177] width 7 height 10
type input "09/01/2025 2:00 AM"
type input "03"
type input "08/31/2025 3:00 AM"
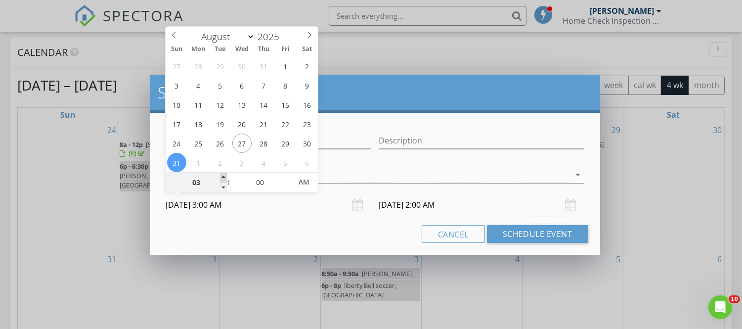
click at [222, 174] on span at bounding box center [223, 177] width 7 height 10
type input "09/01/2025 3:00 AM"
type input "04"
type input "08/31/2025 4:00 AM"
click at [222, 174] on span at bounding box center [223, 177] width 7 height 10
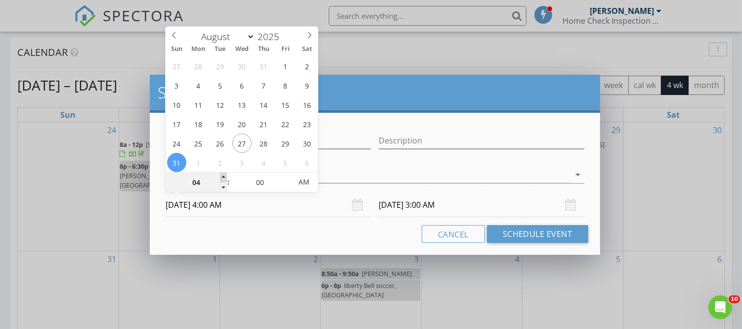
type input "09/01/2025 4:00 AM"
type input "05"
type input "08/31/2025 5:00 AM"
click at [222, 174] on span at bounding box center [223, 177] width 7 height 10
type input "09/01/2025 5:00 AM"
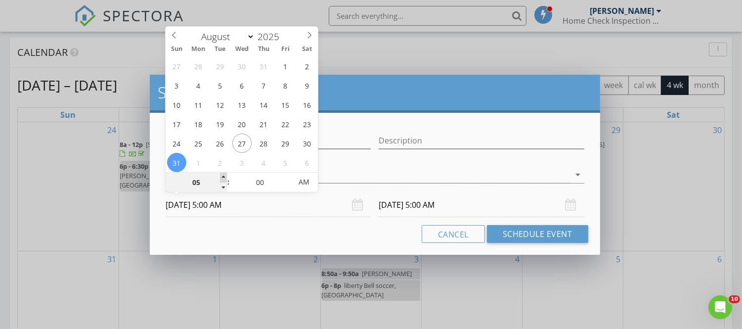
type input "06"
type input "08/31/2025 6:00 AM"
click at [222, 174] on span at bounding box center [223, 177] width 7 height 10
type input "07"
type input "08/31/2025 7:00 AM"
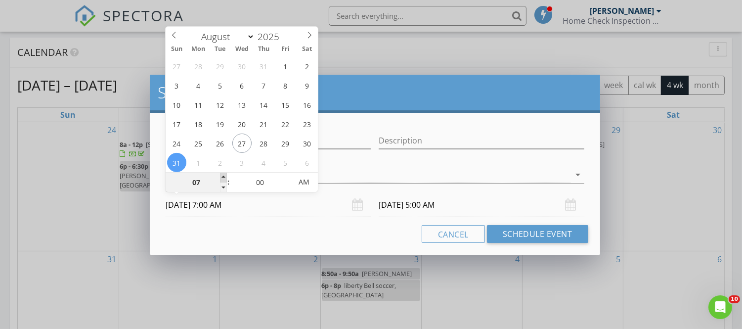
click at [222, 174] on span at bounding box center [223, 177] width 7 height 10
type input "09/01/2025 7:00 AM"
type input "08"
type input "08/31/2025 8:00 AM"
click at [222, 174] on span at bounding box center [223, 177] width 7 height 10
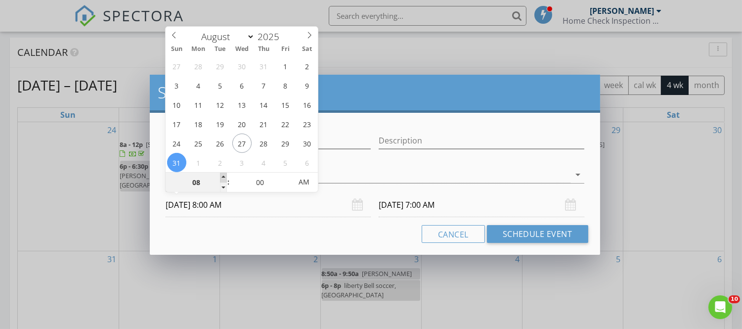
type input "09/01/2025 8:00 AM"
type input "09"
type input "08/31/2025 9:00 AM"
click at [222, 174] on span at bounding box center [223, 177] width 7 height 10
type input "09"
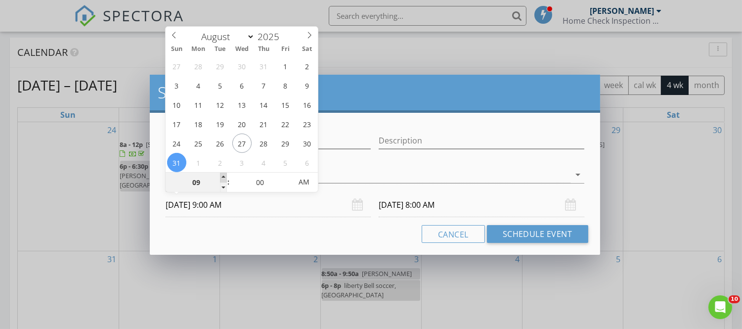
type input "09/01/2025 9:00 AM"
click at [396, 209] on input "09/01/2025 9:00 AM" at bounding box center [481, 205] width 205 height 24
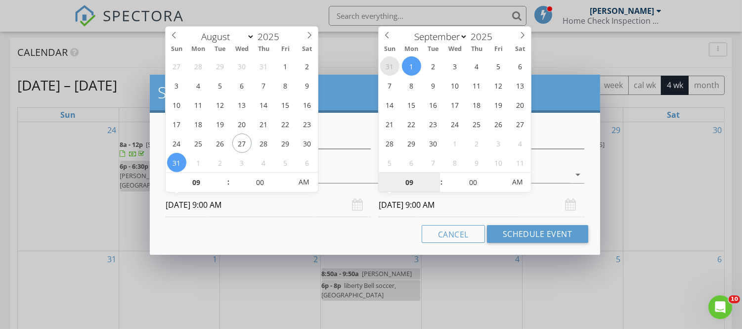
select select "7"
type input "08/31/2025 9:00 AM"
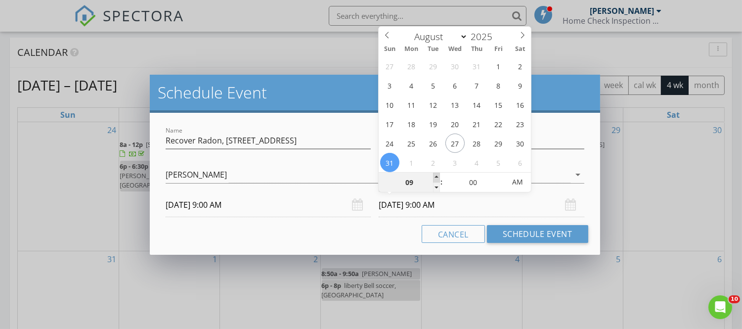
type input "10"
type input "08/31/2025 10:00 AM"
click at [435, 175] on span at bounding box center [436, 177] width 7 height 10
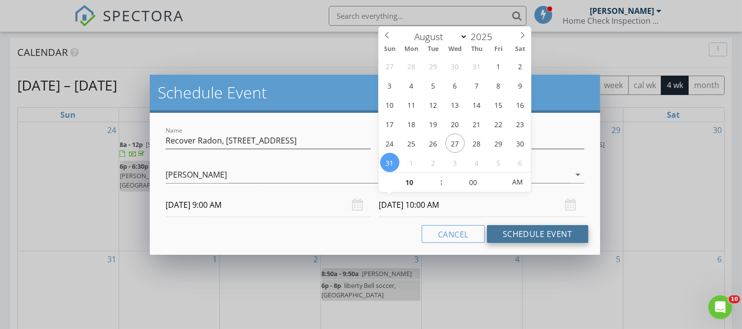
click at [514, 231] on button "Schedule Event" at bounding box center [537, 234] width 101 height 18
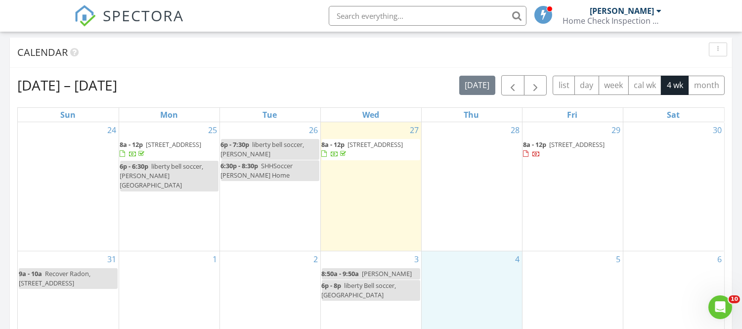
click at [453, 257] on div "4" at bounding box center [472, 297] width 100 height 93
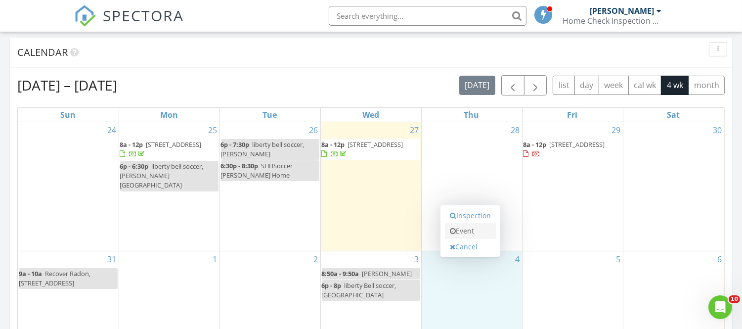
click at [472, 230] on link "Event" at bounding box center [470, 231] width 51 height 16
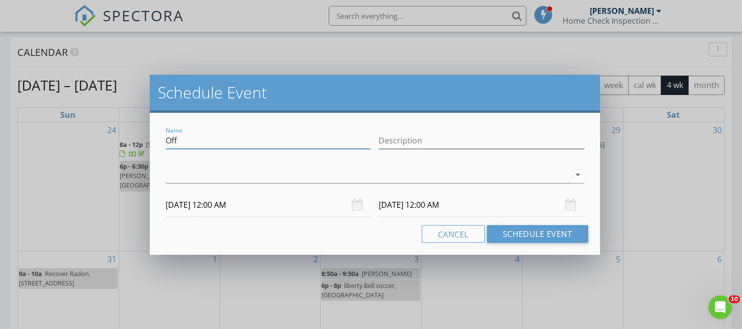
drag, startPoint x: 187, startPoint y: 139, endPoint x: 153, endPoint y: 137, distance: 33.6
click at [153, 137] on div "Name Off Description arrow_drop_down 09/04/2025 12:00 AM 09/05/2025 12:00 AM Ca…" at bounding box center [375, 184] width 450 height 142
type input "hold inspection [PERSON_NAME]"
click at [182, 176] on div at bounding box center [368, 175] width 404 height 16
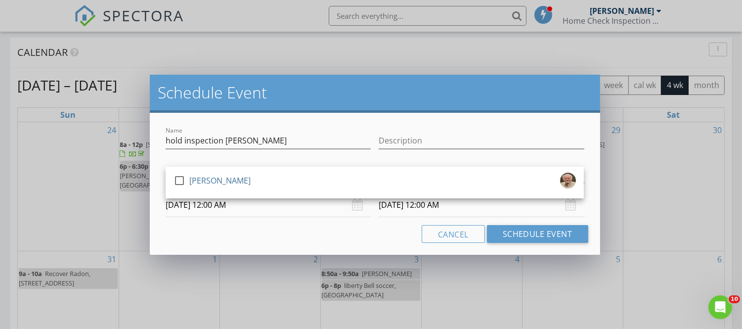
click at [182, 176] on div at bounding box center [179, 180] width 17 height 17
click at [193, 208] on input "09/04/2025 12:00 AM" at bounding box center [268, 205] width 205 height 24
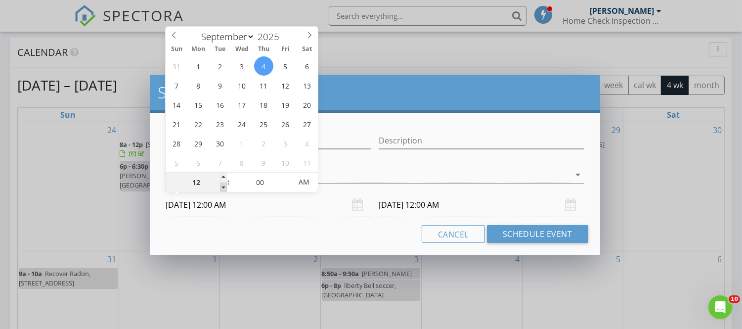
type input "11"
type input "09/04/2025 11:00 PM"
click at [225, 186] on span at bounding box center [223, 187] width 7 height 10
type input "10"
type input "09/04/2025 10:00 PM"
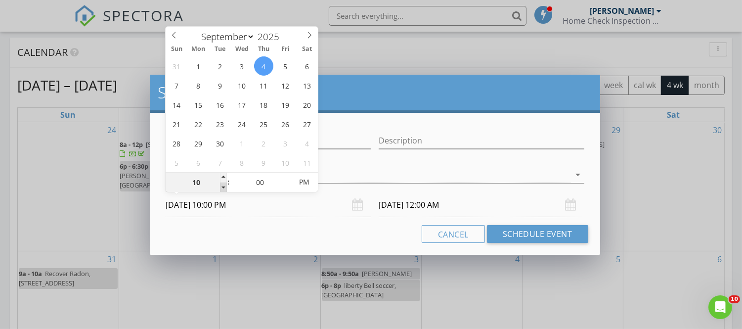
click at [225, 186] on span at bounding box center [223, 187] width 7 height 10
type input "09"
type input "09/04/2025 9:00 PM"
click at [225, 186] on span at bounding box center [223, 187] width 7 height 10
type input "08"
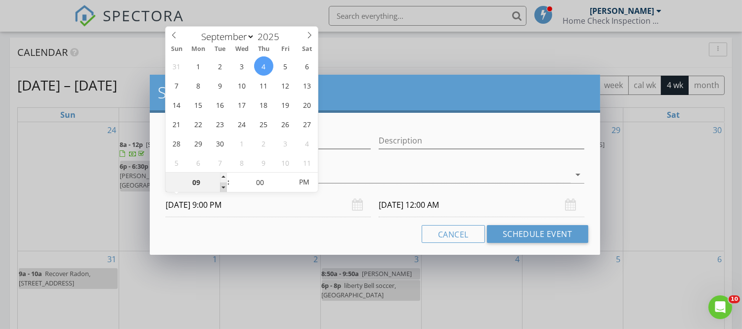
type input "09/04/2025 8:00 PM"
click at [225, 186] on span at bounding box center [223, 187] width 7 height 10
type input "09/05/2025 8:00 PM"
type input "09/04/2025 8:00 AM"
click at [304, 185] on span "AM" at bounding box center [304, 182] width 27 height 20
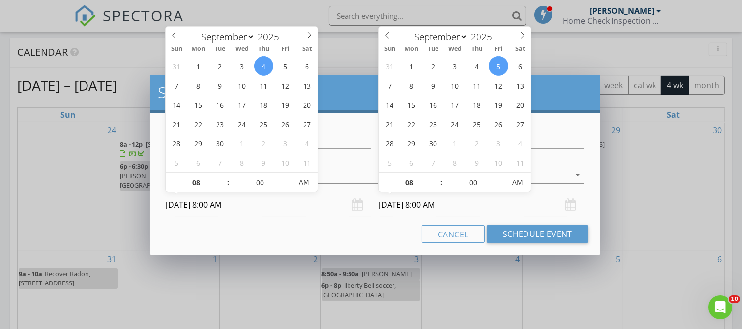
click at [401, 206] on input "09/05/2025 8:00 AM" at bounding box center [481, 205] width 205 height 24
type input "09/04/2025 8:00 AM"
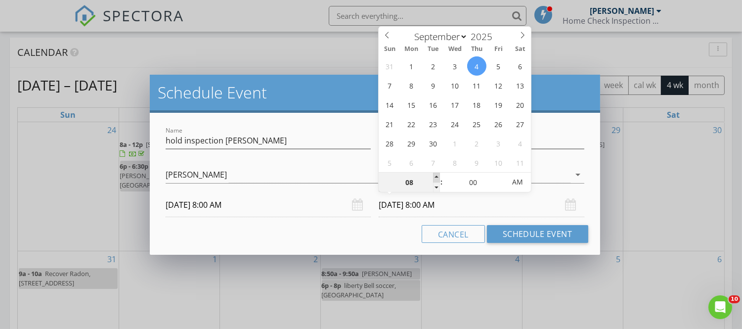
type input "09"
type input "09/04/2025 9:00 AM"
click at [435, 175] on span at bounding box center [436, 177] width 7 height 10
type input "10"
type input "09/04/2025 10:00 AM"
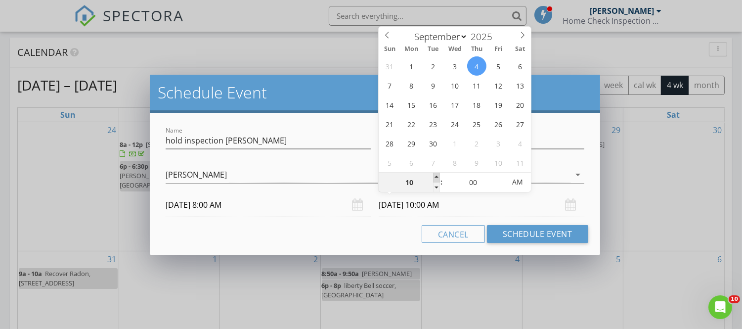
click at [435, 175] on span at bounding box center [436, 177] width 7 height 10
type input "11"
type input "09/04/2025 11:00 AM"
click at [435, 175] on span at bounding box center [436, 177] width 7 height 10
type input "12"
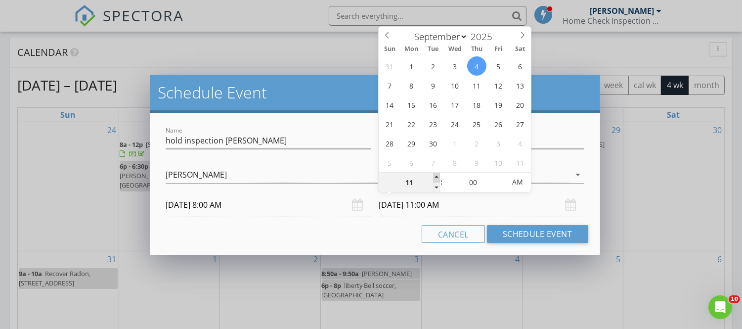
type input "09/04/2025 12:00 PM"
click at [435, 175] on span at bounding box center [436, 177] width 7 height 10
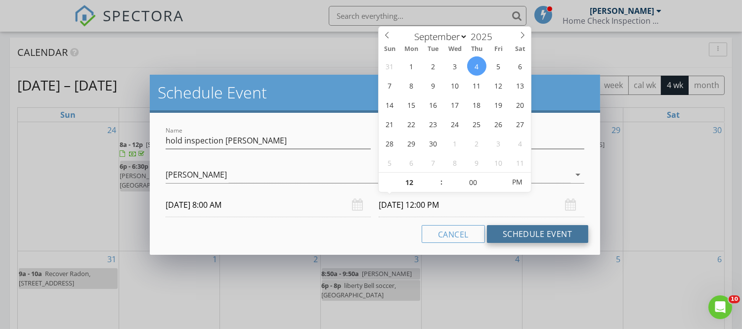
click at [515, 239] on button "Schedule Event" at bounding box center [537, 234] width 101 height 18
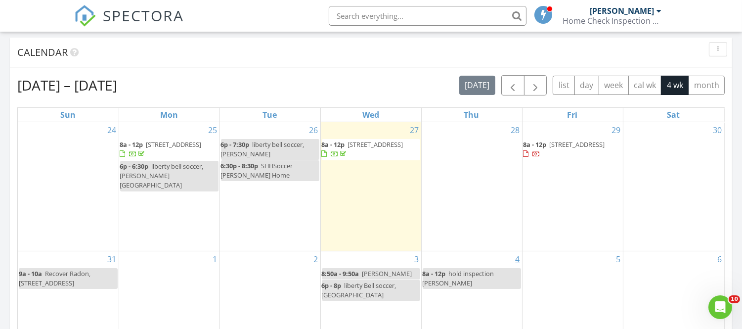
click at [515, 251] on link "4" at bounding box center [517, 259] width 8 height 16
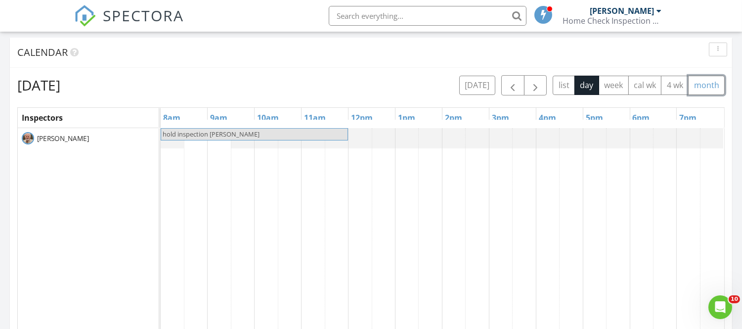
click at [694, 87] on button "month" at bounding box center [706, 85] width 37 height 19
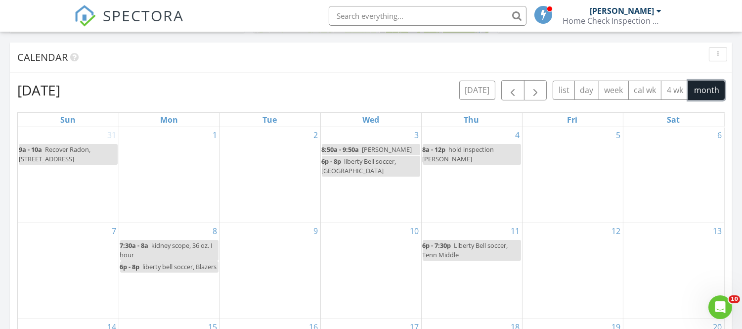
scroll to position [394, 0]
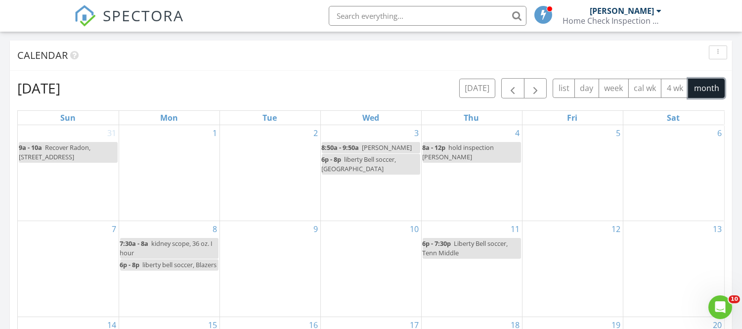
click at [322, 188] on div "3 8:50a - 9:50a Nave 6p - 8p liberty Bell soccer, Church Hill" at bounding box center [371, 172] width 100 height 95
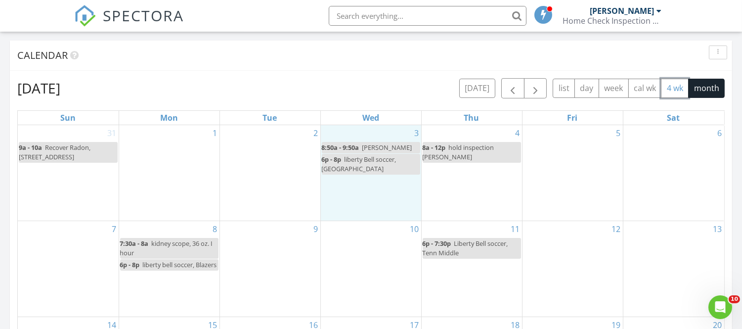
click at [670, 85] on button "4 wk" at bounding box center [675, 88] width 28 height 19
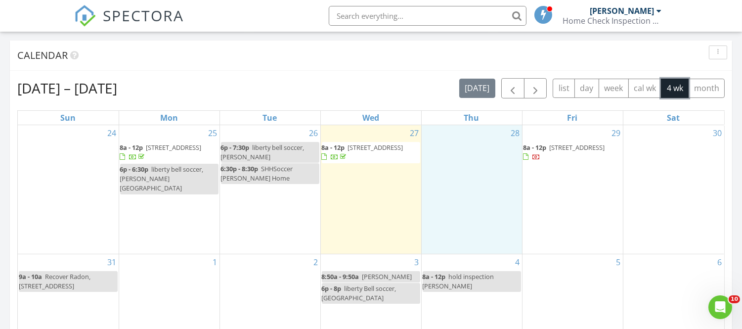
click at [453, 154] on div "28" at bounding box center [472, 189] width 100 height 128
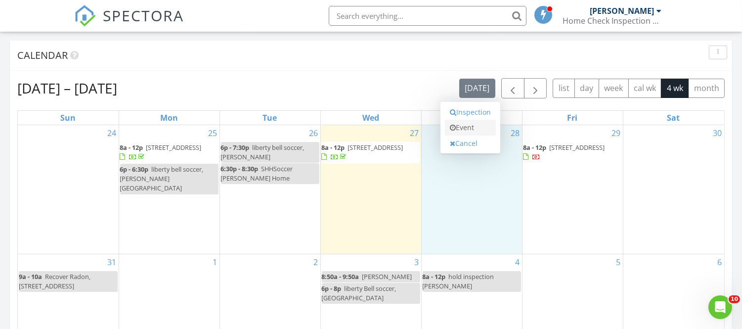
click at [465, 127] on link "Event" at bounding box center [470, 128] width 51 height 16
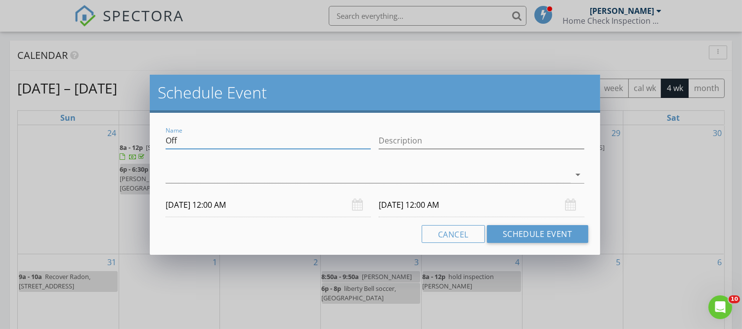
drag, startPoint x: 180, startPoint y: 141, endPoint x: 154, endPoint y: 138, distance: 26.8
click at [154, 138] on div "Name Off Description arrow_drop_down 08/28/2025 12:00 AM 08/29/2025 12:00 AM Ca…" at bounding box center [375, 184] width 450 height 142
type input "exterior Inspection, [STREET_ADDRESS]"
click at [181, 171] on div at bounding box center [368, 175] width 404 height 16
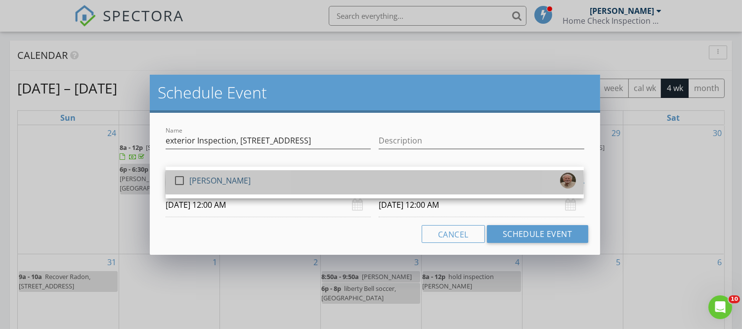
click at [181, 171] on link "check_box_outline_blank Michael Ray" at bounding box center [375, 182] width 418 height 24
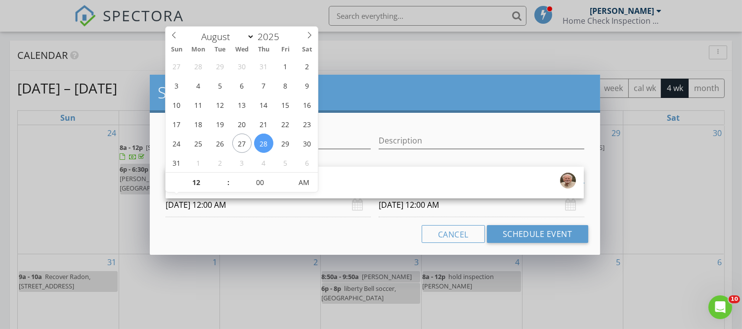
click at [183, 204] on input "08/28/2025 12:00 AM" at bounding box center [268, 205] width 205 height 24
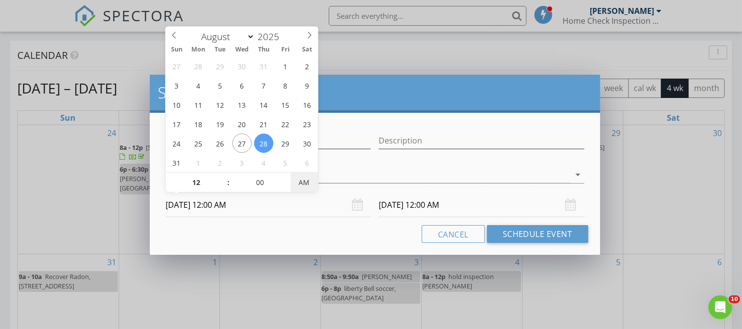
type input "08/28/2025 12:00 PM"
click at [303, 181] on span "PM" at bounding box center [304, 182] width 27 height 20
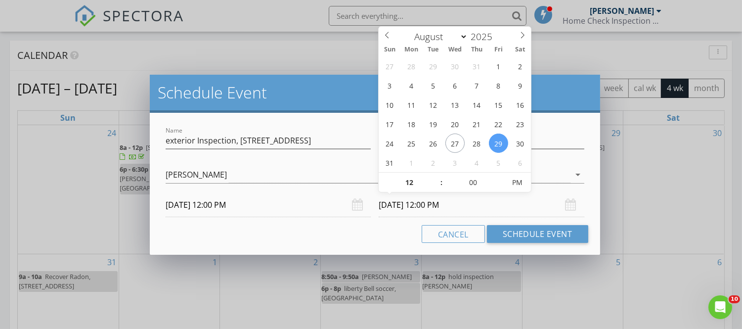
click at [391, 209] on input "08/29/2025 12:00 PM" at bounding box center [481, 205] width 205 height 24
type input "08/28/2025 12:00 PM"
type input "01"
type input "08/28/2025 1:00 PM"
click at [436, 176] on span at bounding box center [436, 177] width 7 height 10
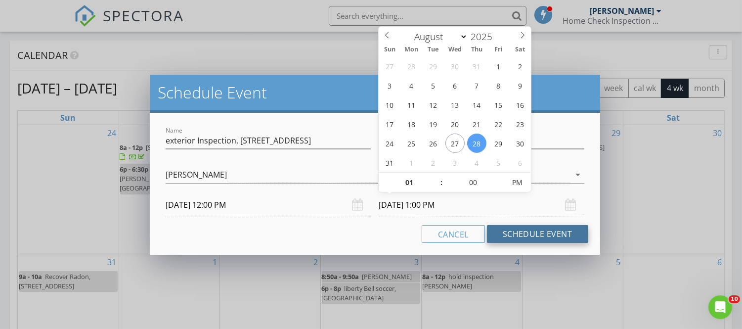
click at [507, 230] on button "Schedule Event" at bounding box center [537, 234] width 101 height 18
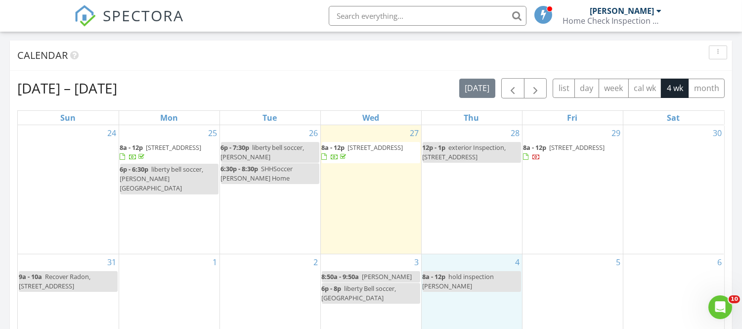
click at [498, 254] on div "4 8a - 12p hold inspection Donald Kelsay" at bounding box center [472, 300] width 100 height 93
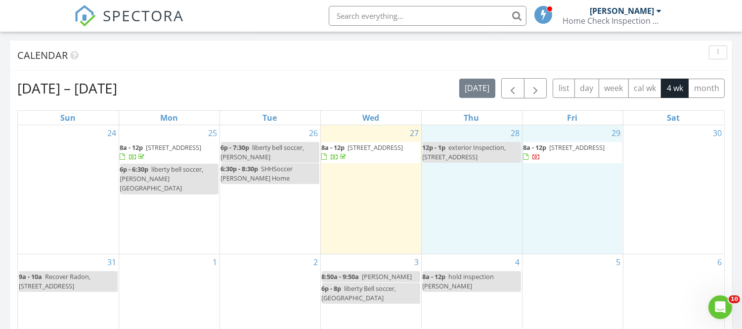
drag, startPoint x: 528, startPoint y: 233, endPoint x: 500, endPoint y: 180, distance: 59.9
click at [500, 180] on tr "24 25 8a - 12p 116 Celtic Ct, Johnson City 37604 6p - 6:30p liberty bell soccer…" at bounding box center [371, 189] width 706 height 129
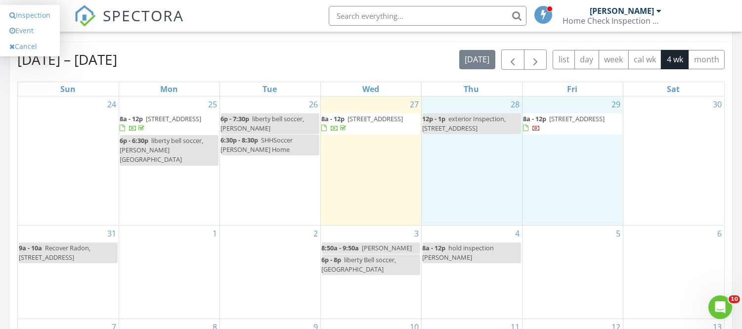
scroll to position [424, 0]
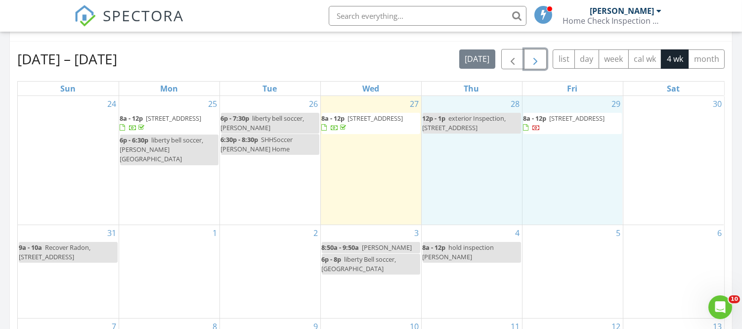
click at [527, 54] on button "button" at bounding box center [535, 59] width 23 height 20
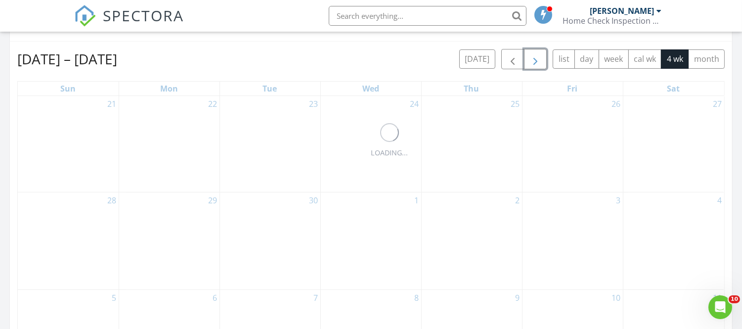
click at [527, 54] on button "button" at bounding box center [535, 59] width 23 height 20
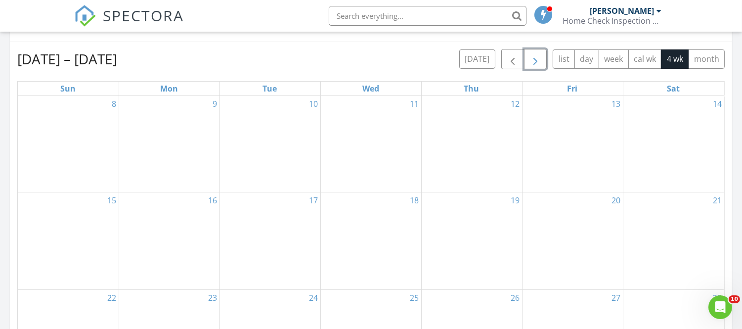
click at [527, 54] on button "button" at bounding box center [535, 59] width 23 height 20
click at [511, 58] on span "button" at bounding box center [513, 59] width 12 height 12
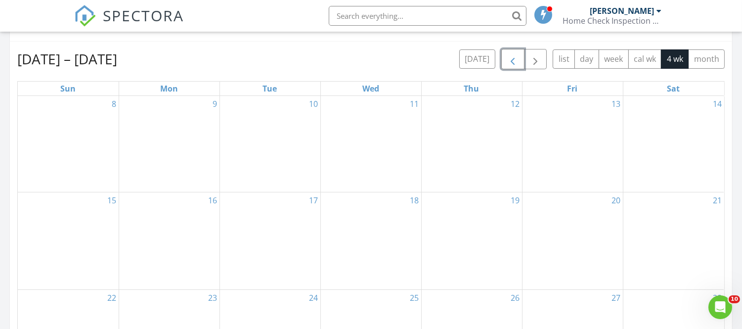
click at [511, 58] on span "button" at bounding box center [513, 59] width 12 height 12
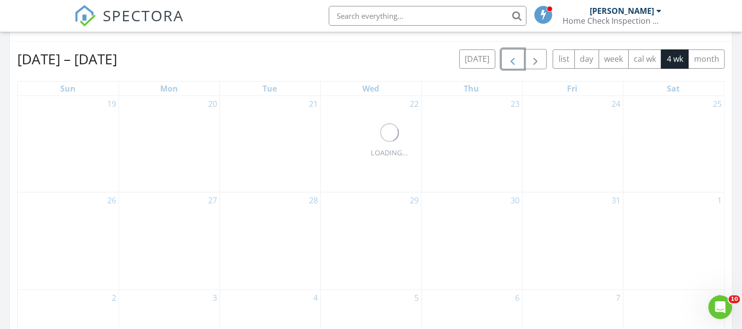
click at [511, 58] on span "button" at bounding box center [513, 59] width 12 height 12
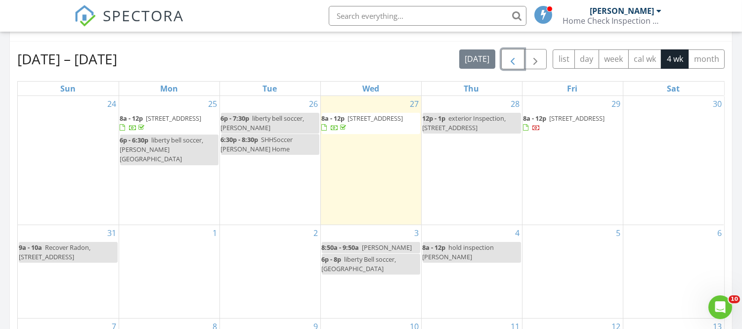
click at [511, 58] on span "button" at bounding box center [513, 59] width 12 height 12
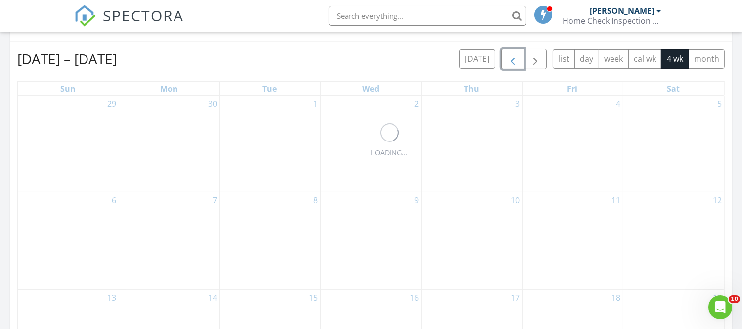
click at [511, 58] on span "button" at bounding box center [513, 59] width 12 height 12
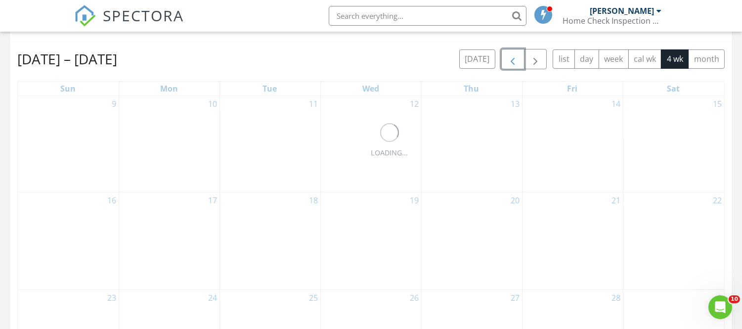
click at [511, 58] on span "button" at bounding box center [513, 59] width 12 height 12
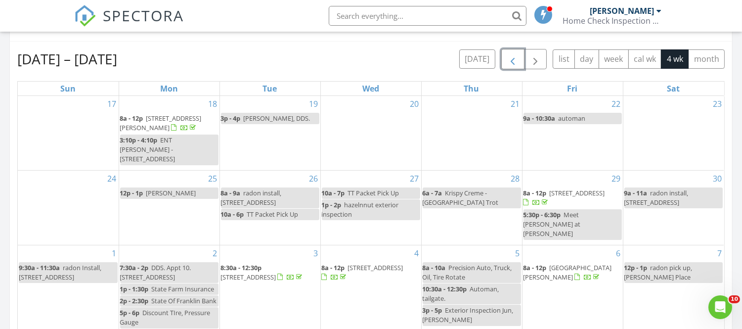
click at [511, 58] on span "button" at bounding box center [513, 59] width 12 height 12
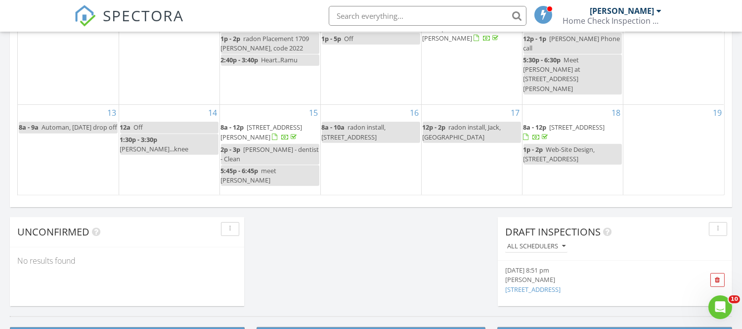
scroll to position [713, 0]
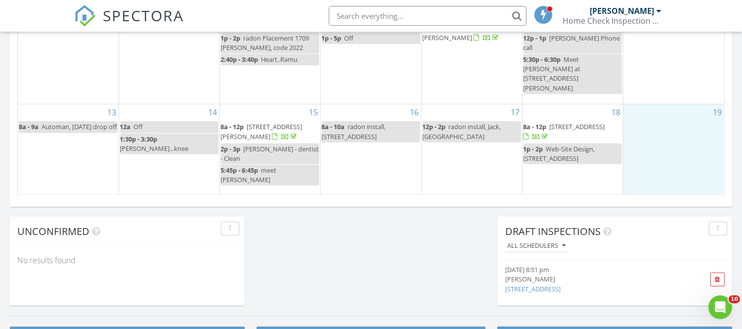
click at [678, 151] on div "19" at bounding box center [673, 148] width 101 height 89
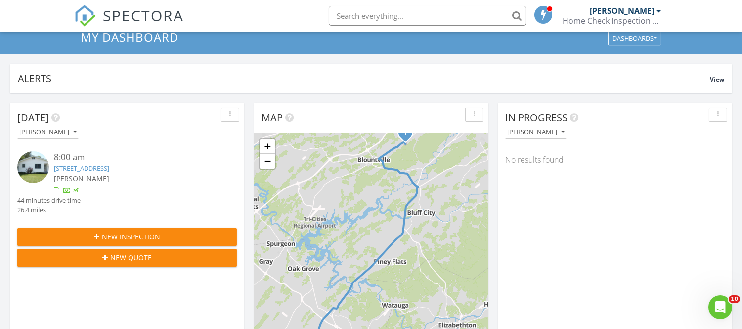
scroll to position [0, 0]
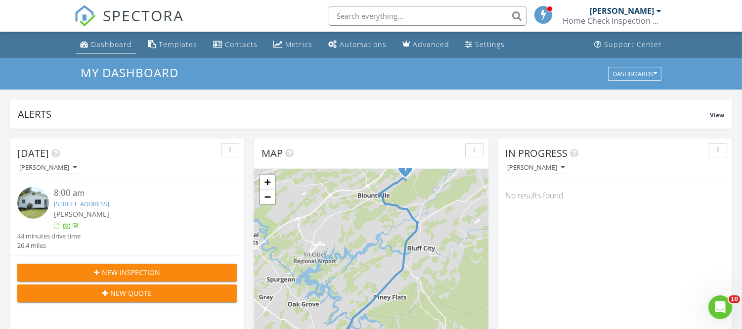
click at [114, 44] on div "Dashboard" at bounding box center [111, 44] width 41 height 9
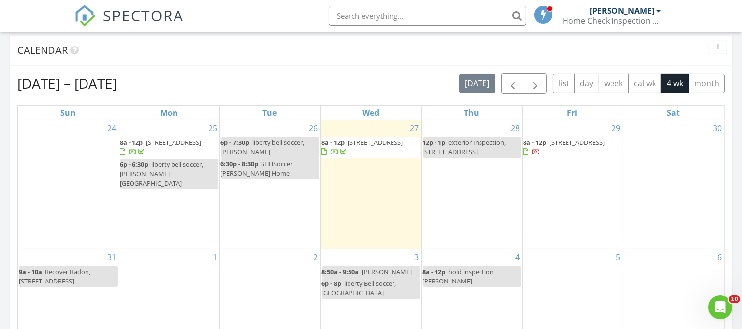
scroll to position [394, 0]
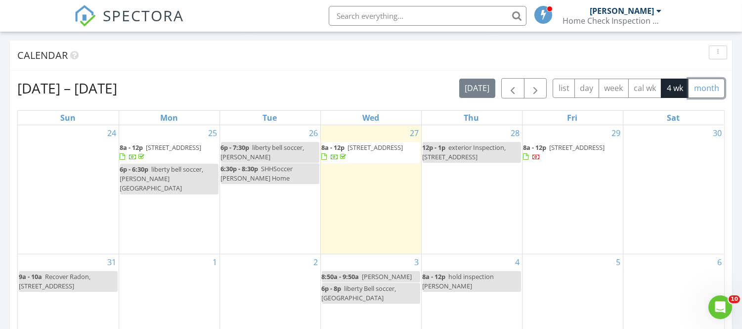
click at [702, 89] on button "month" at bounding box center [706, 88] width 37 height 19
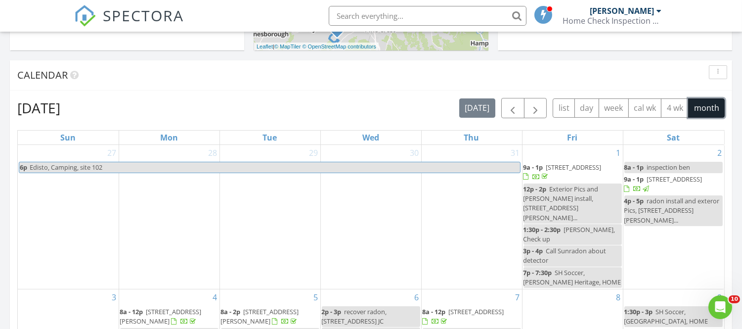
scroll to position [373, 0]
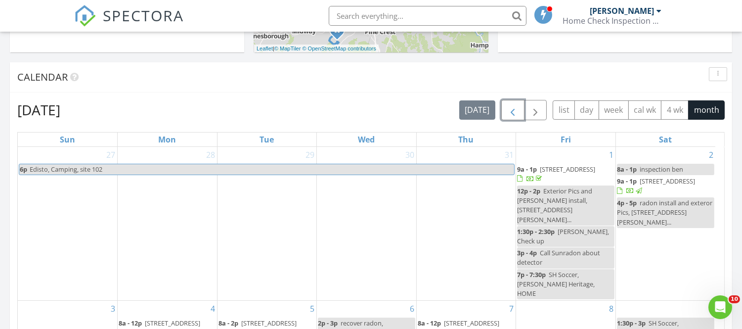
click at [510, 109] on span "button" at bounding box center [513, 110] width 12 height 12
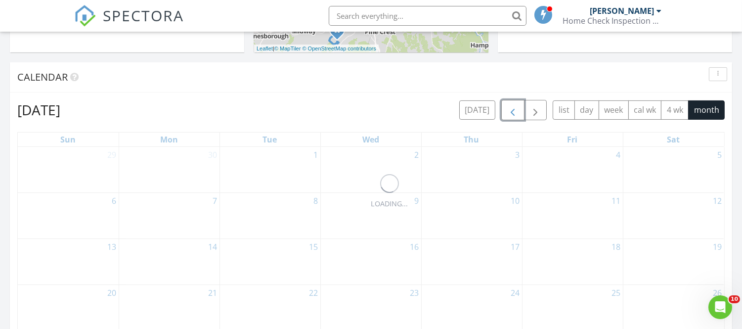
click at [510, 109] on span "button" at bounding box center [513, 110] width 12 height 12
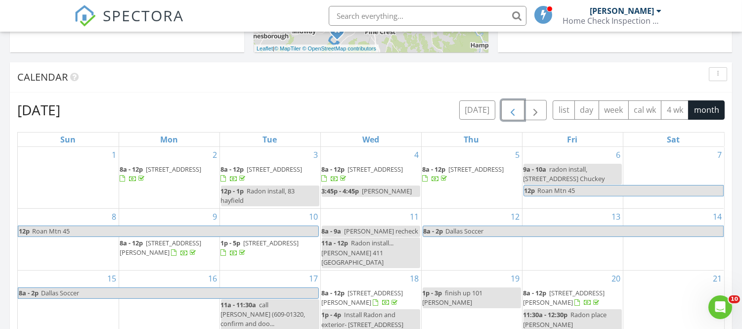
click at [510, 109] on span "button" at bounding box center [513, 110] width 12 height 12
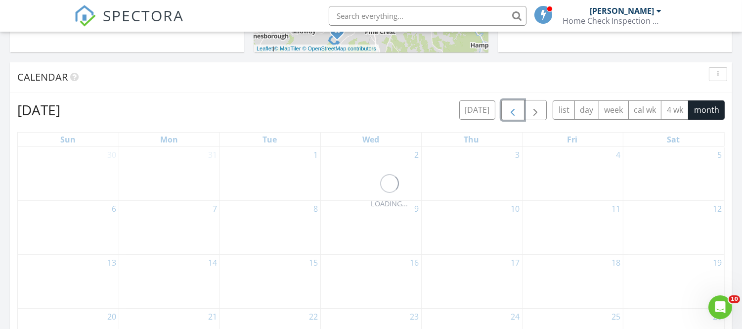
click at [510, 109] on span "button" at bounding box center [513, 110] width 12 height 12
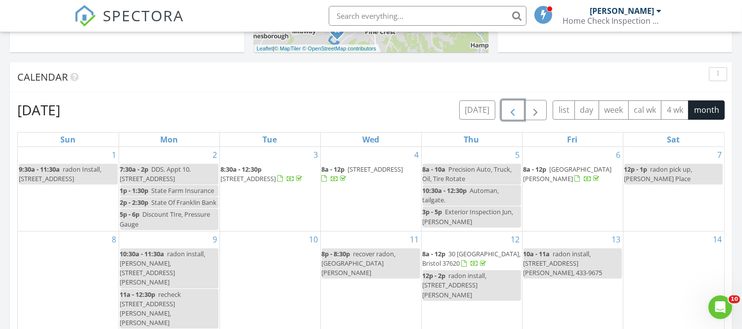
click at [510, 109] on span "button" at bounding box center [513, 110] width 12 height 12
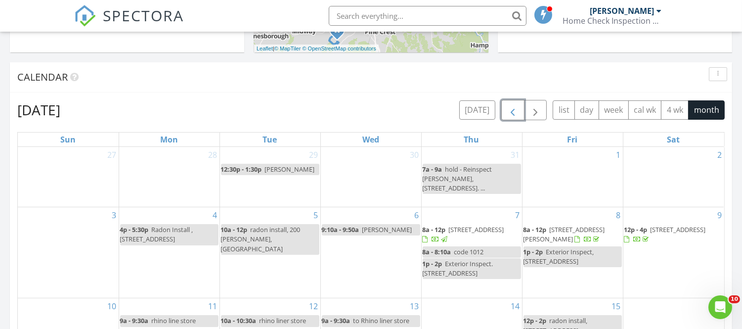
click at [510, 109] on span "button" at bounding box center [513, 110] width 12 height 12
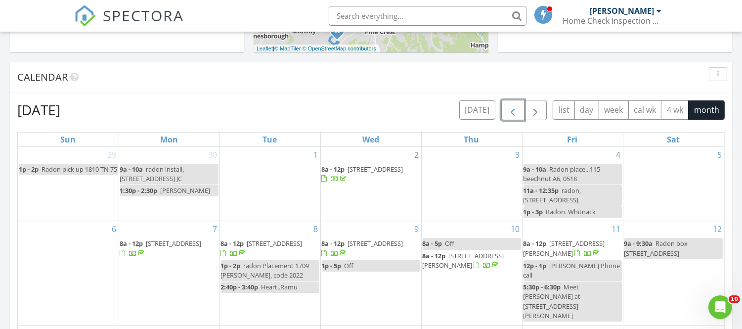
click at [510, 109] on span "button" at bounding box center [513, 110] width 12 height 12
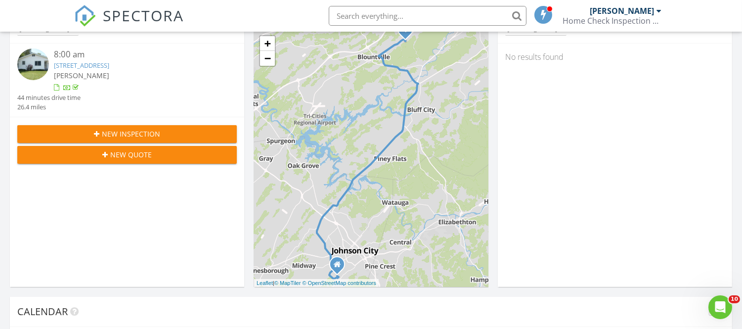
scroll to position [0, 0]
